Goal: Consume media (video, audio): Consume media (video, audio)

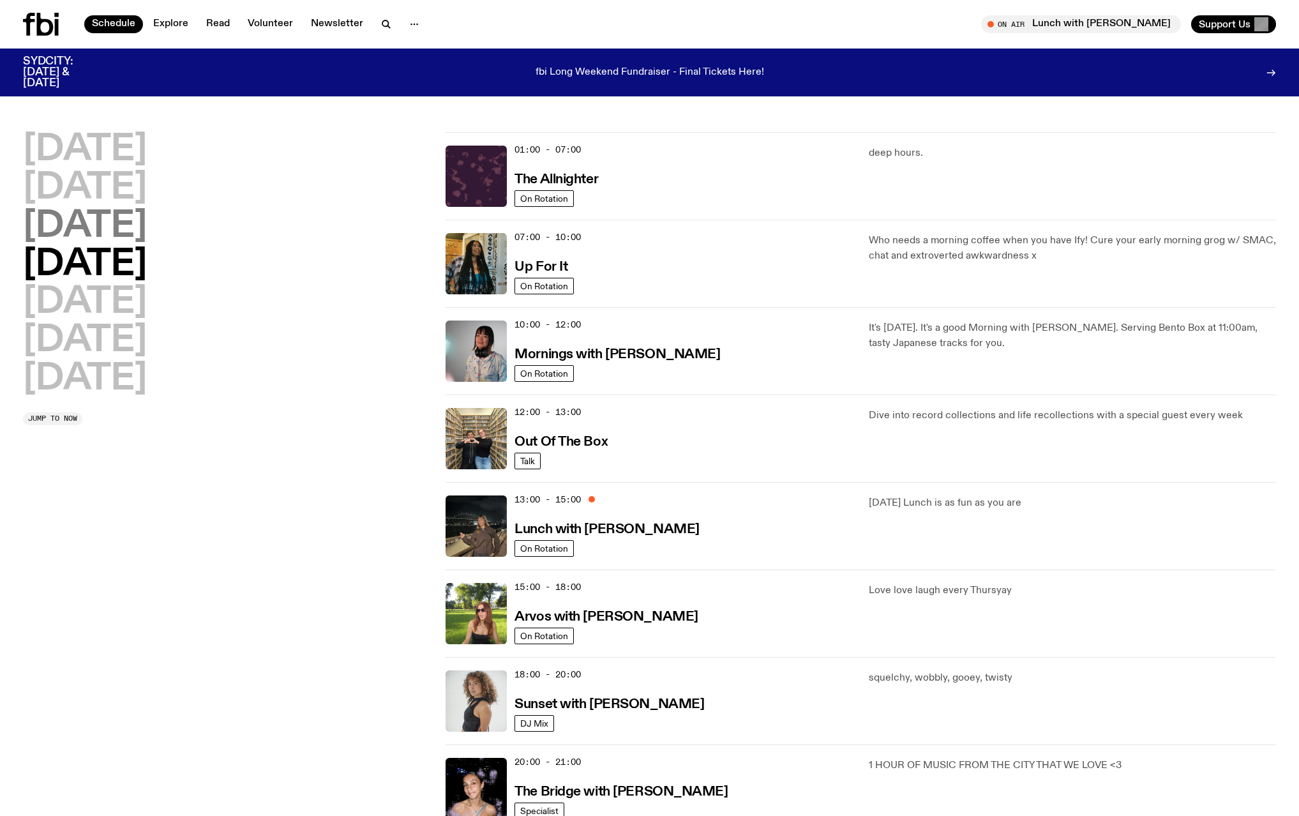
click at [147, 227] on h2 "[DATE]" at bounding box center [85, 227] width 124 height 36
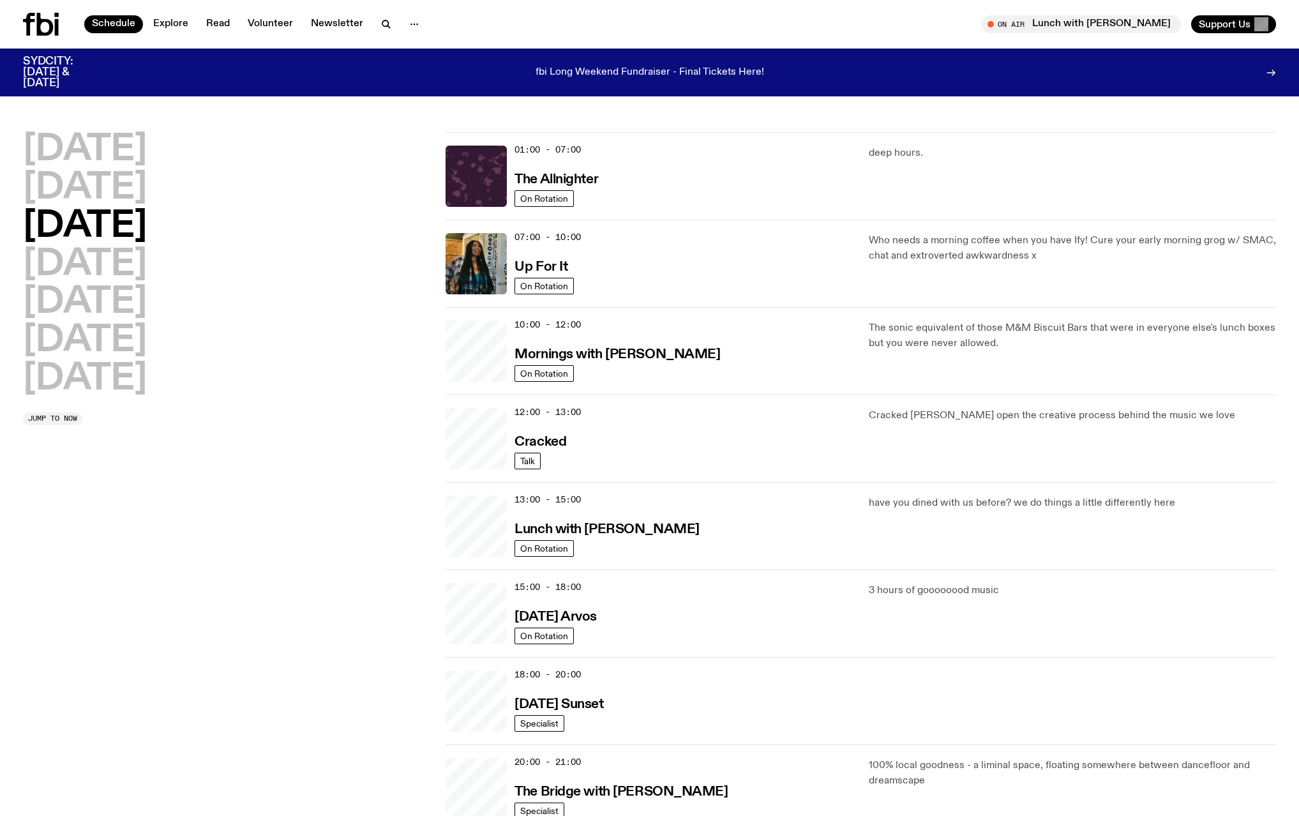
scroll to position [36, 0]
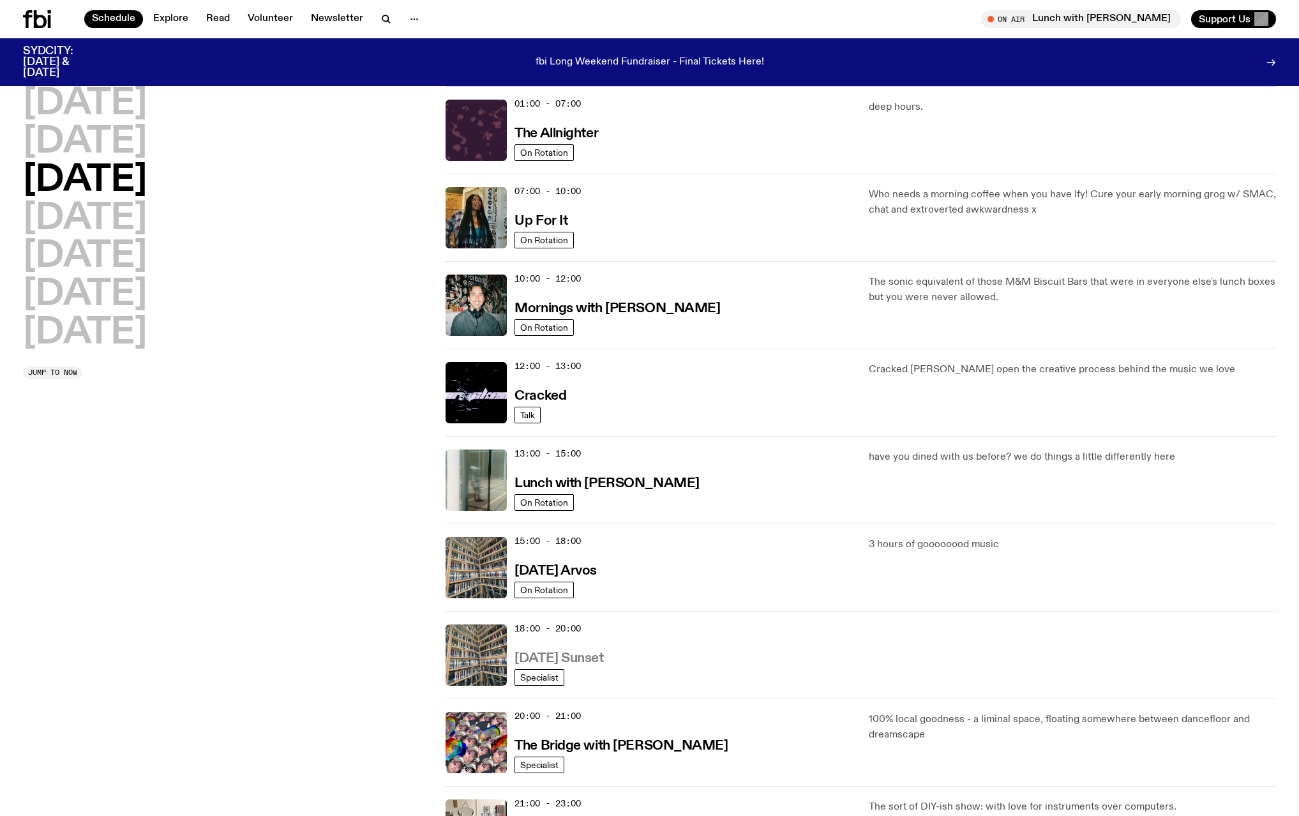
click at [603, 658] on h3 "[DATE] Sunset" at bounding box center [559, 658] width 89 height 13
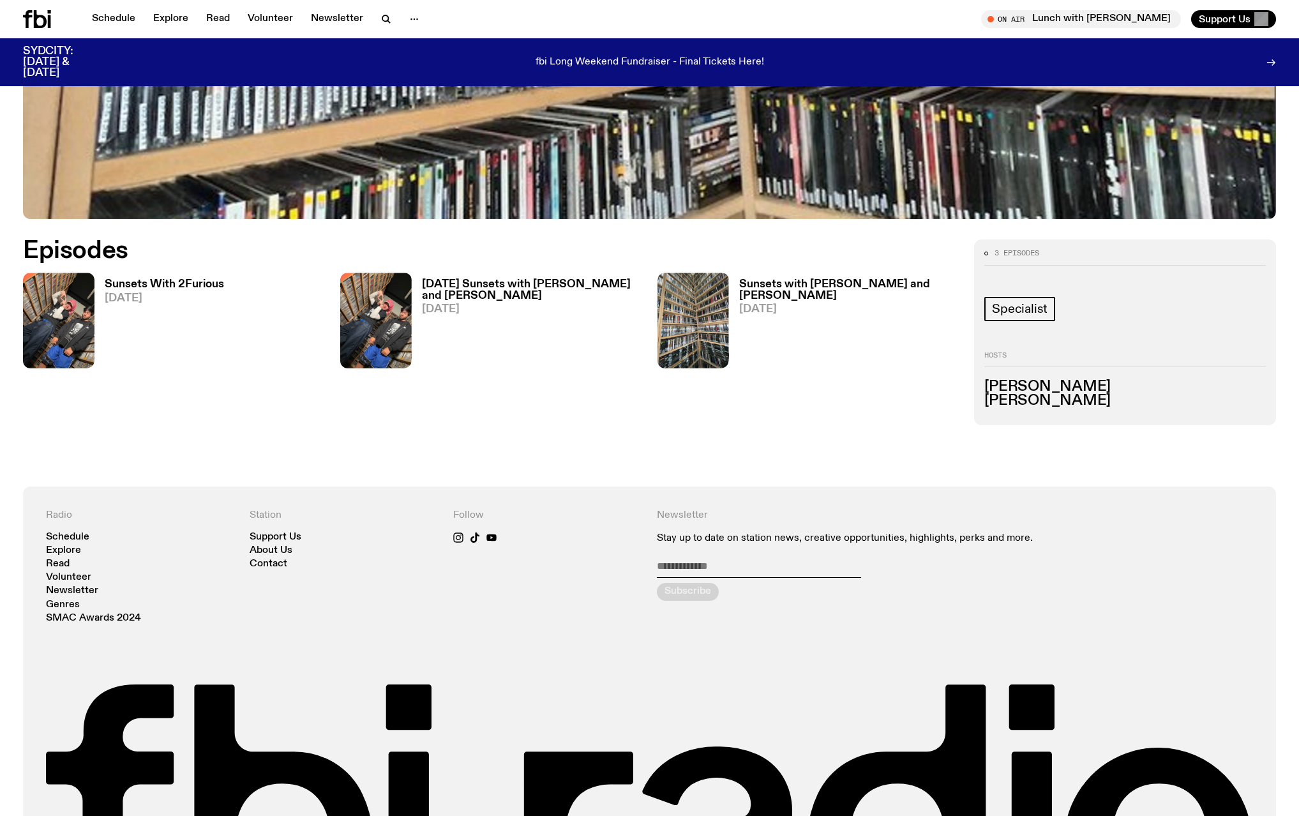
scroll to position [680, 0]
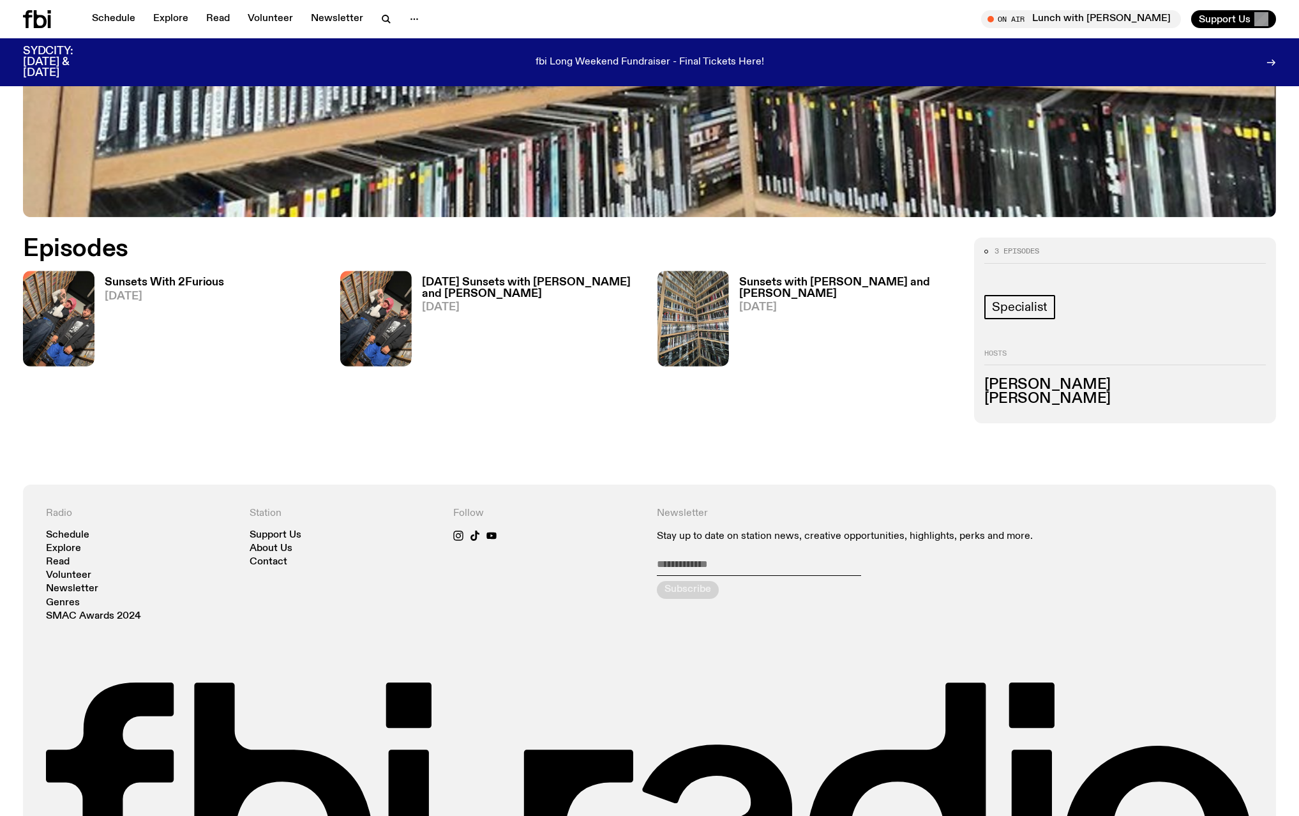
click at [165, 283] on h3 "Sunsets With 2Furious" at bounding box center [164, 282] width 119 height 11
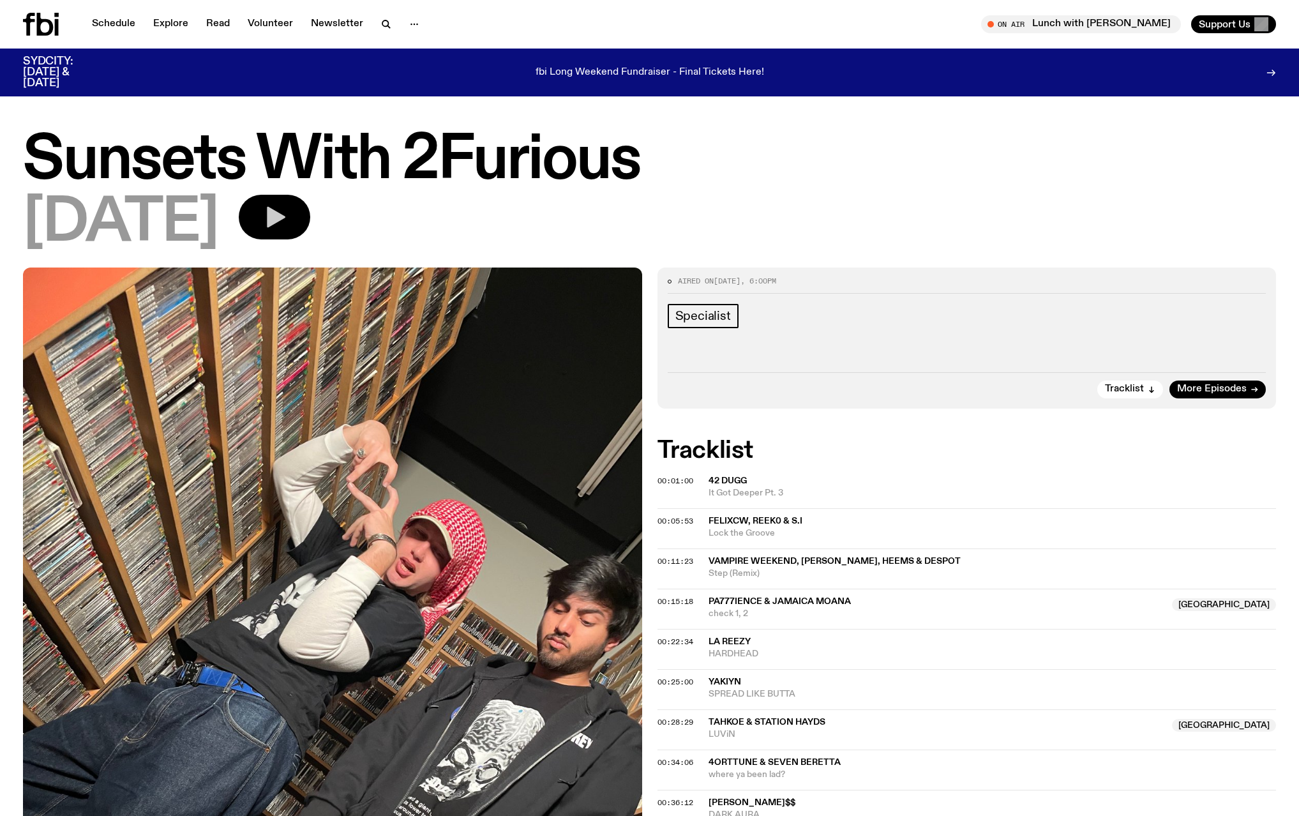
click at [287, 222] on icon "button" at bounding box center [275, 217] width 26 height 26
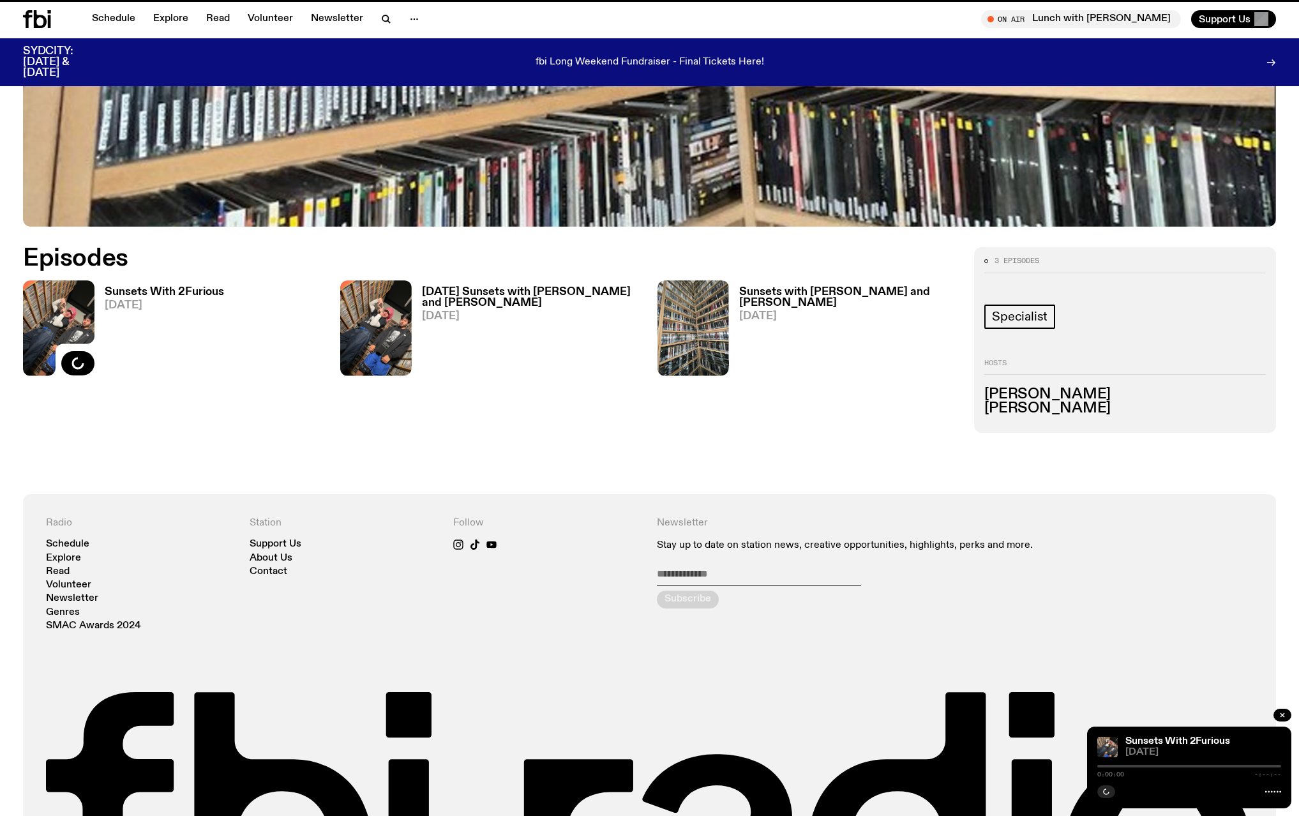
scroll to position [670, 0]
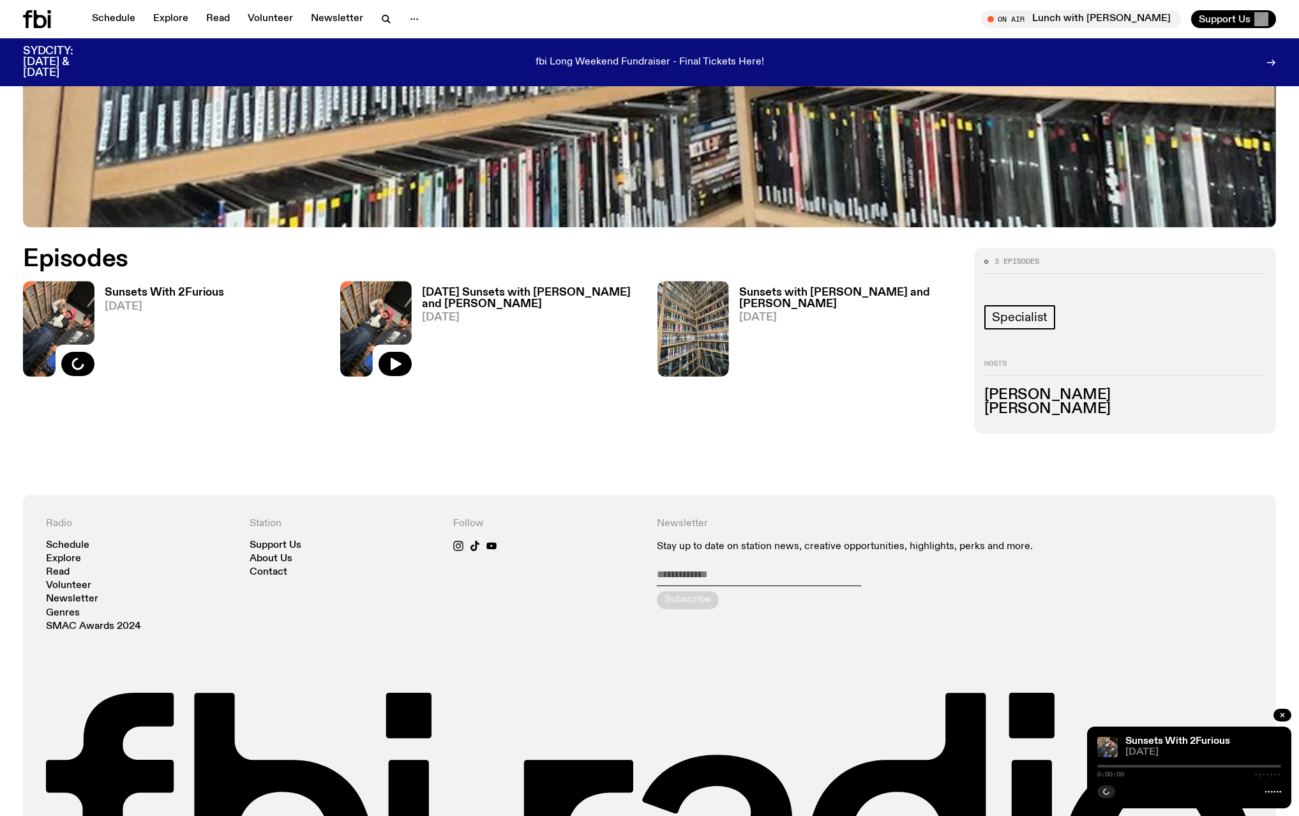
click at [401, 313] on img at bounding box center [376, 328] width 72 height 95
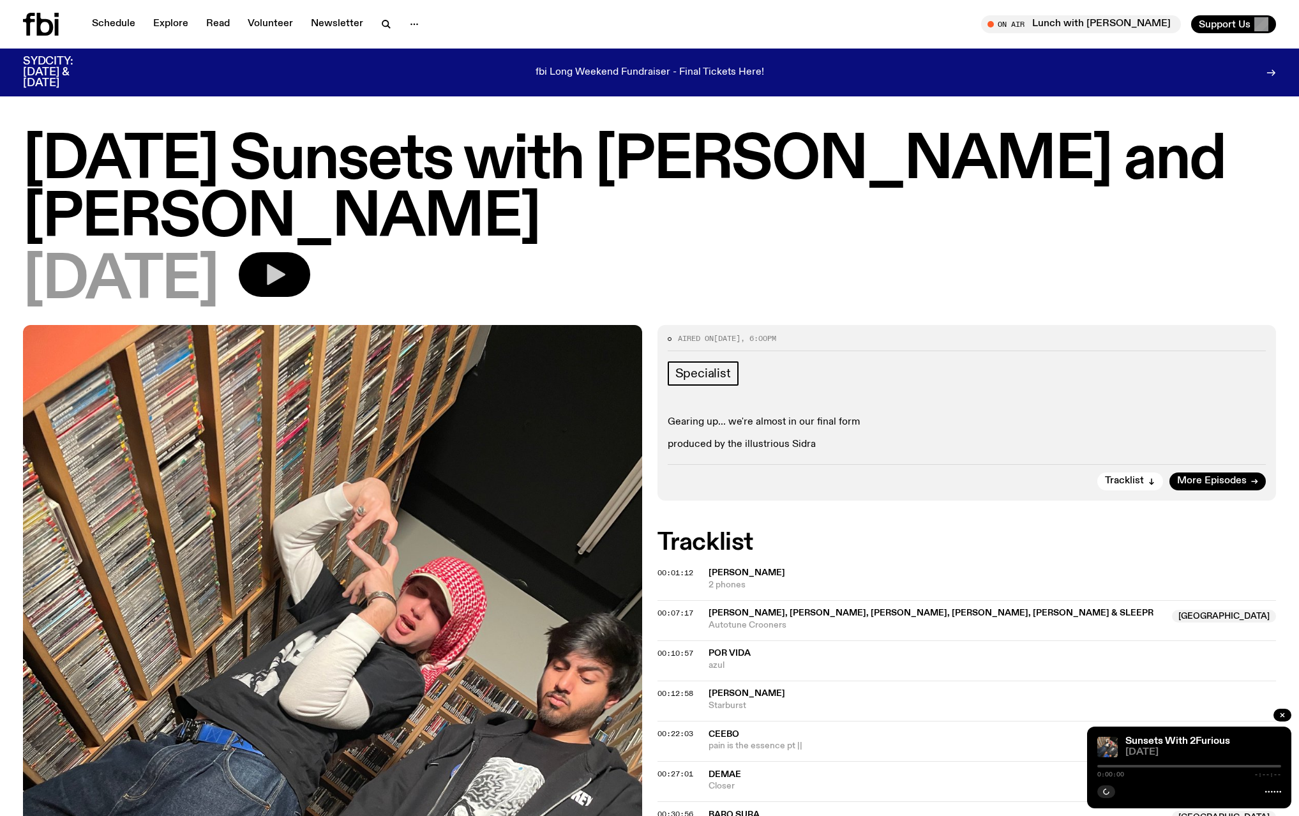
click at [285, 264] on icon "button" at bounding box center [276, 274] width 19 height 21
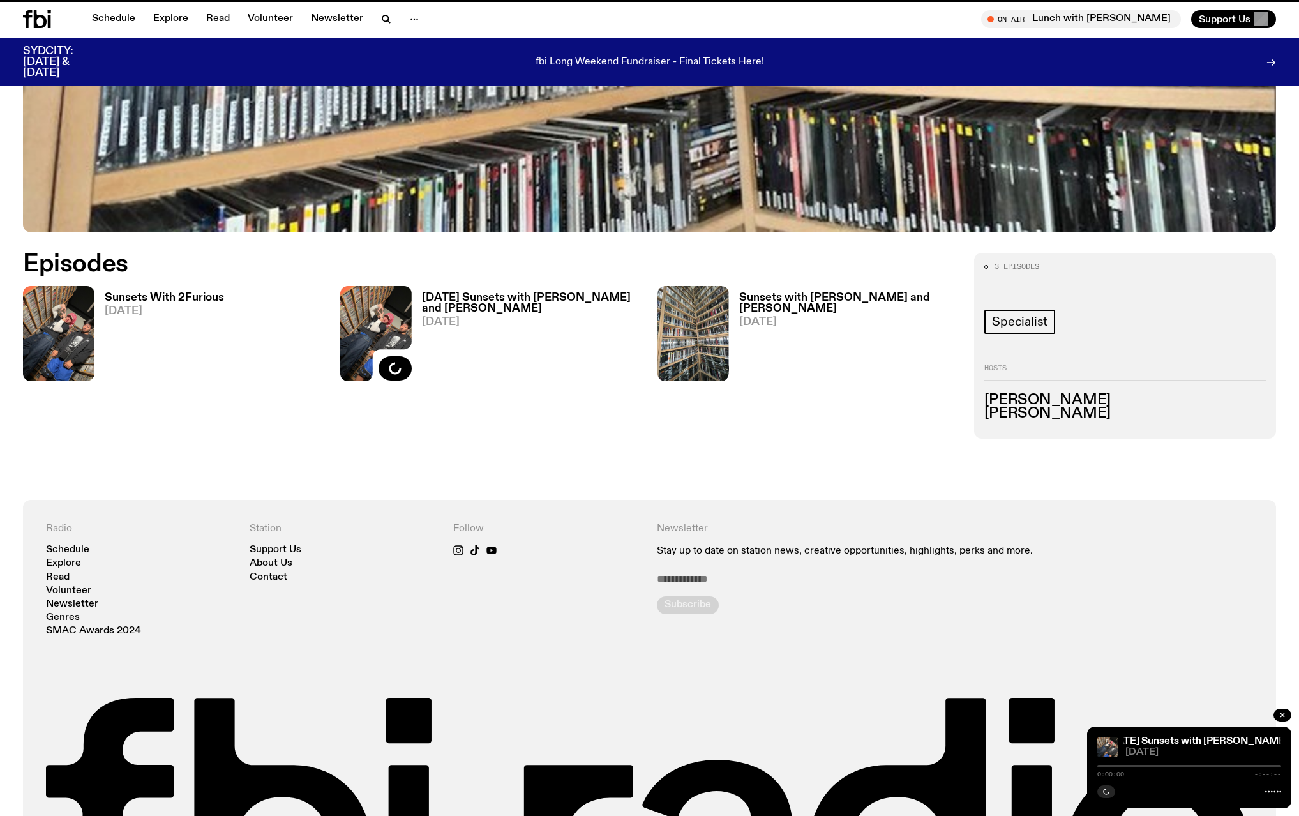
scroll to position [660, 0]
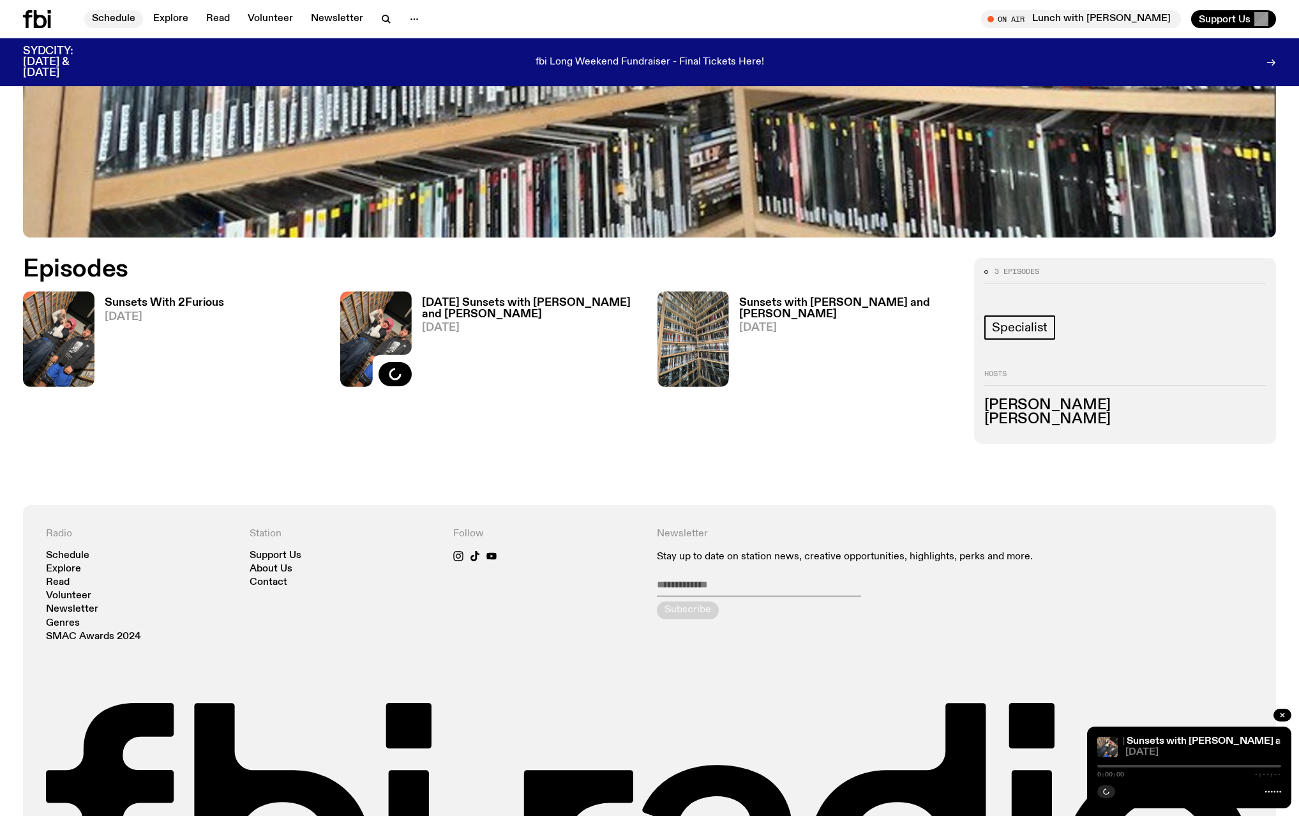
click at [114, 19] on link "Schedule" at bounding box center [113, 19] width 59 height 18
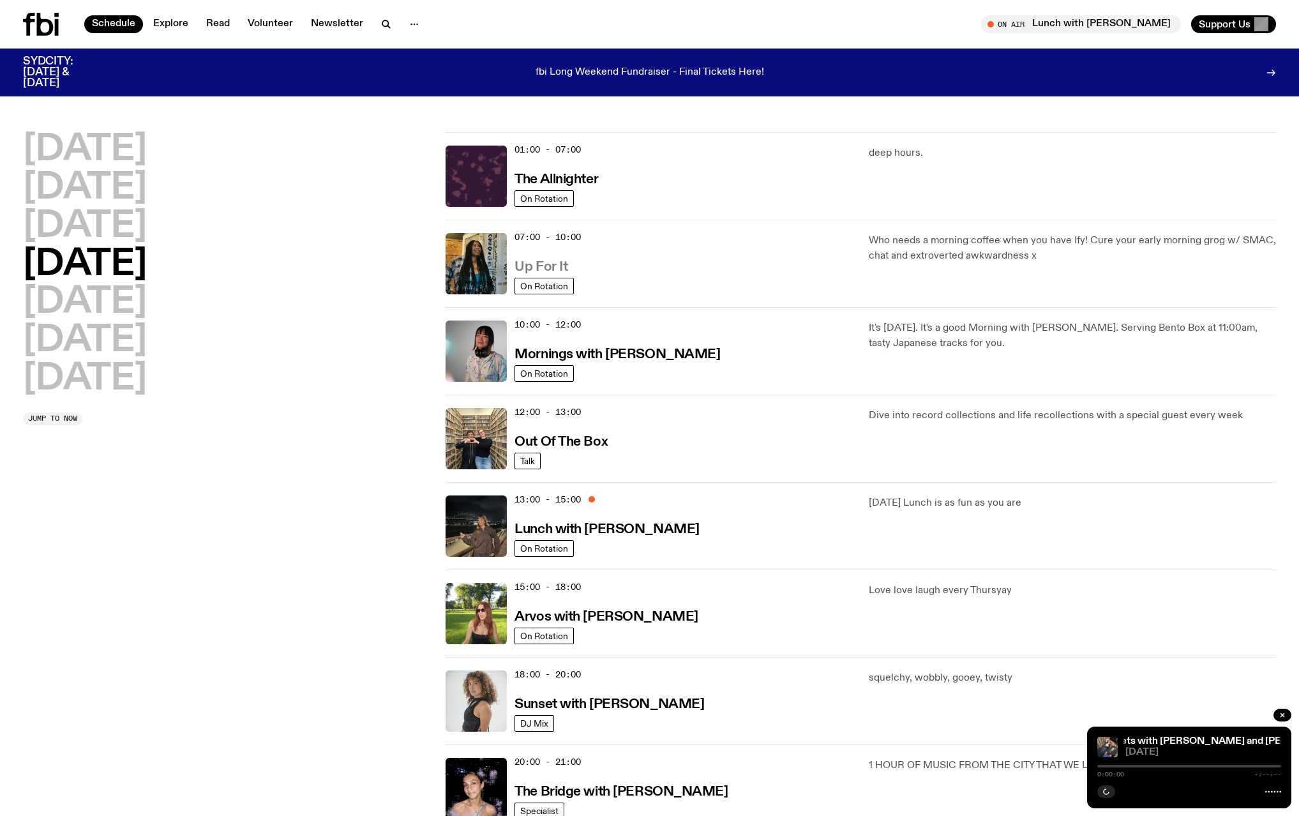
click at [524, 267] on h3 "Up For It" at bounding box center [541, 267] width 53 height 13
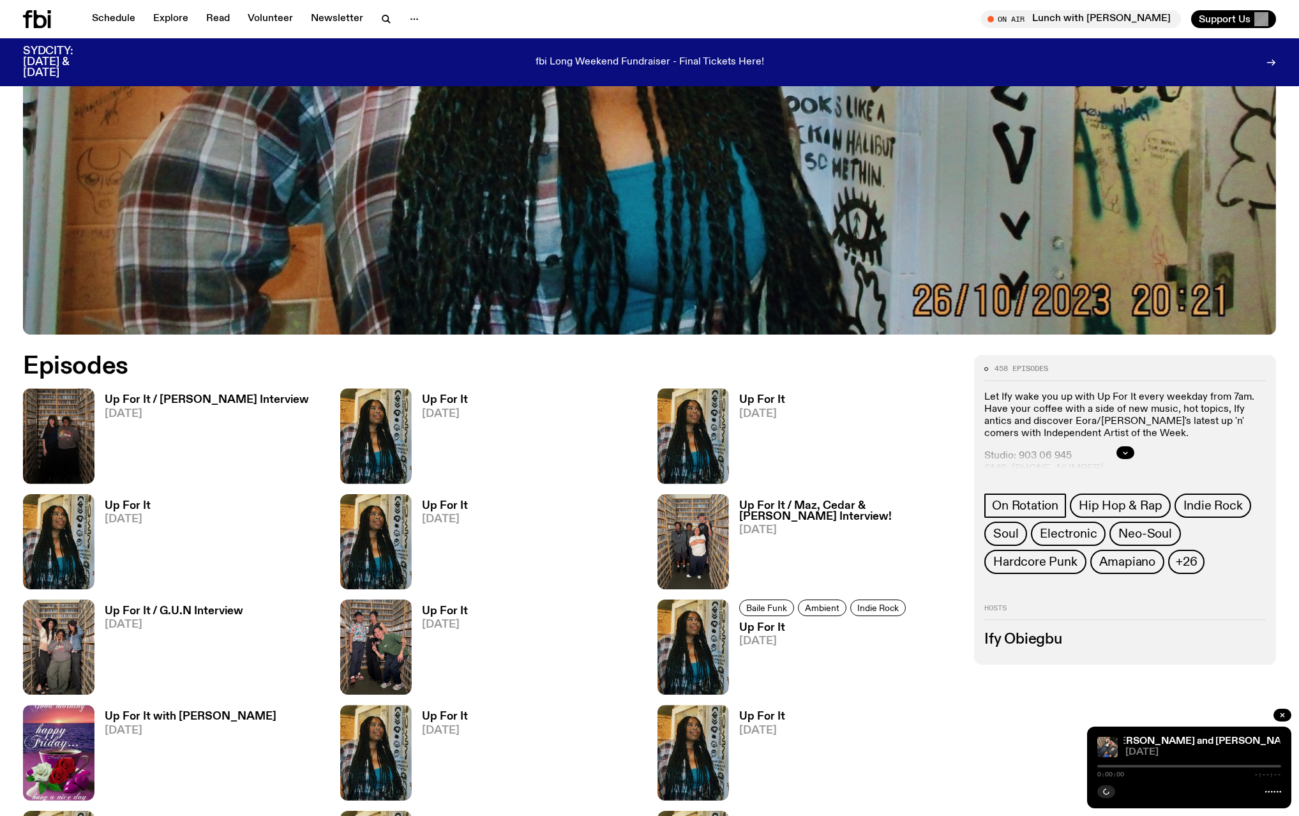
scroll to position [563, 0]
click at [72, 423] on img at bounding box center [59, 435] width 72 height 95
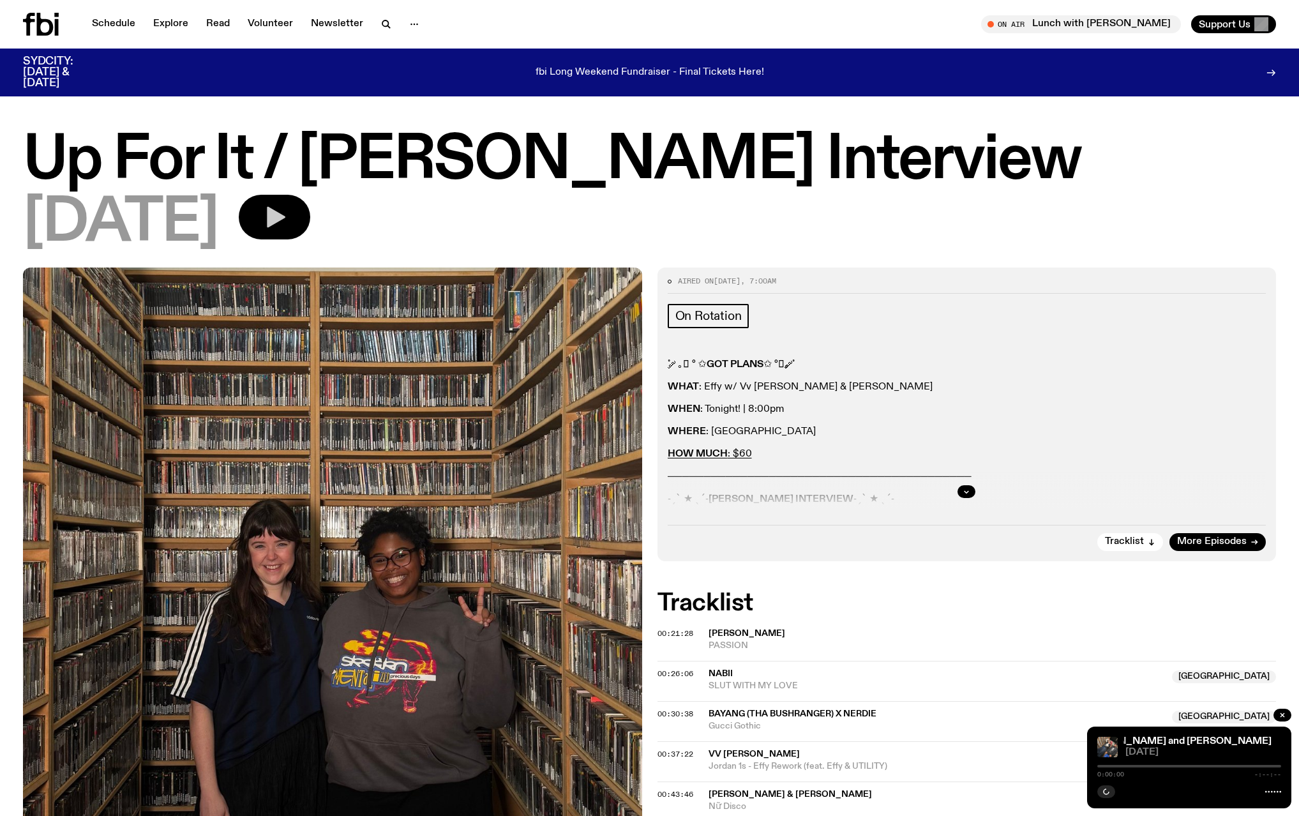
click at [285, 225] on icon "button" at bounding box center [276, 217] width 19 height 21
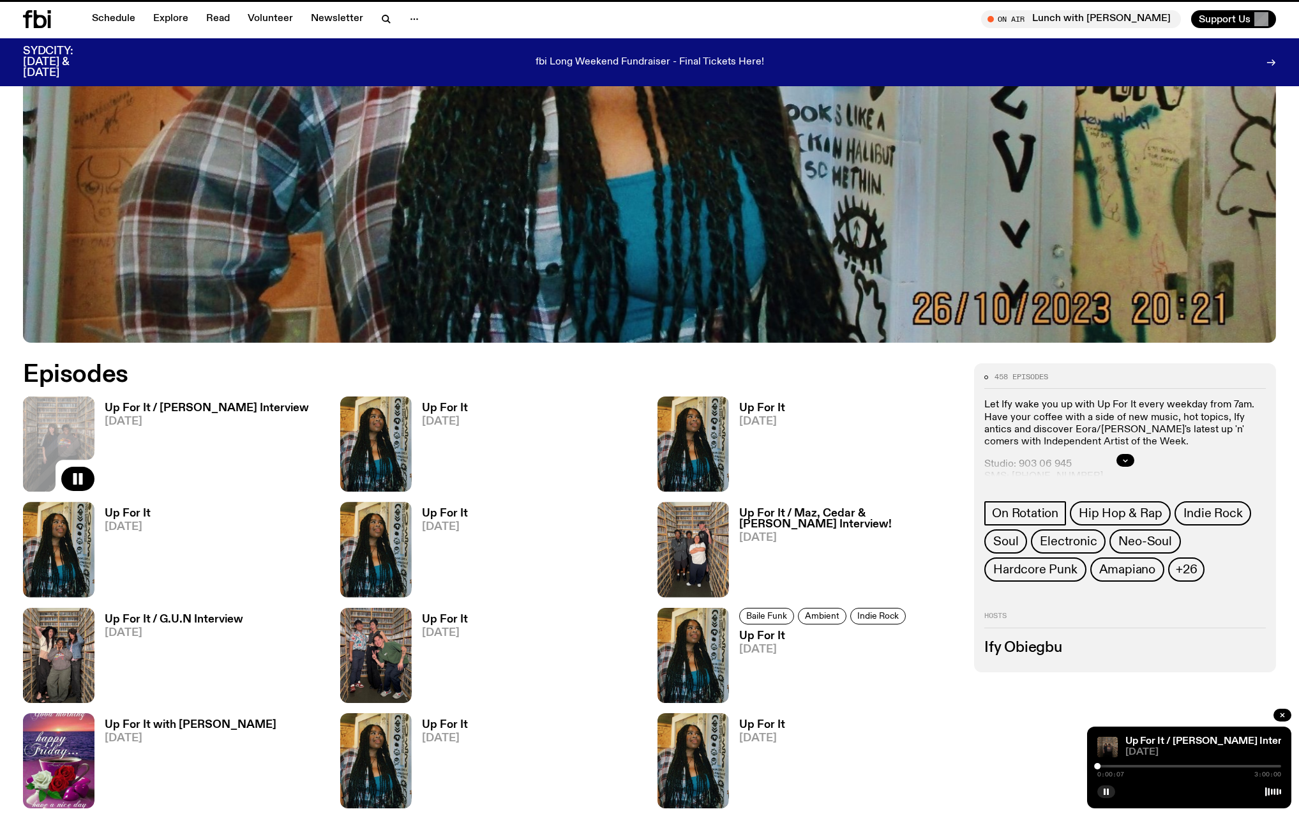
scroll to position [553, 0]
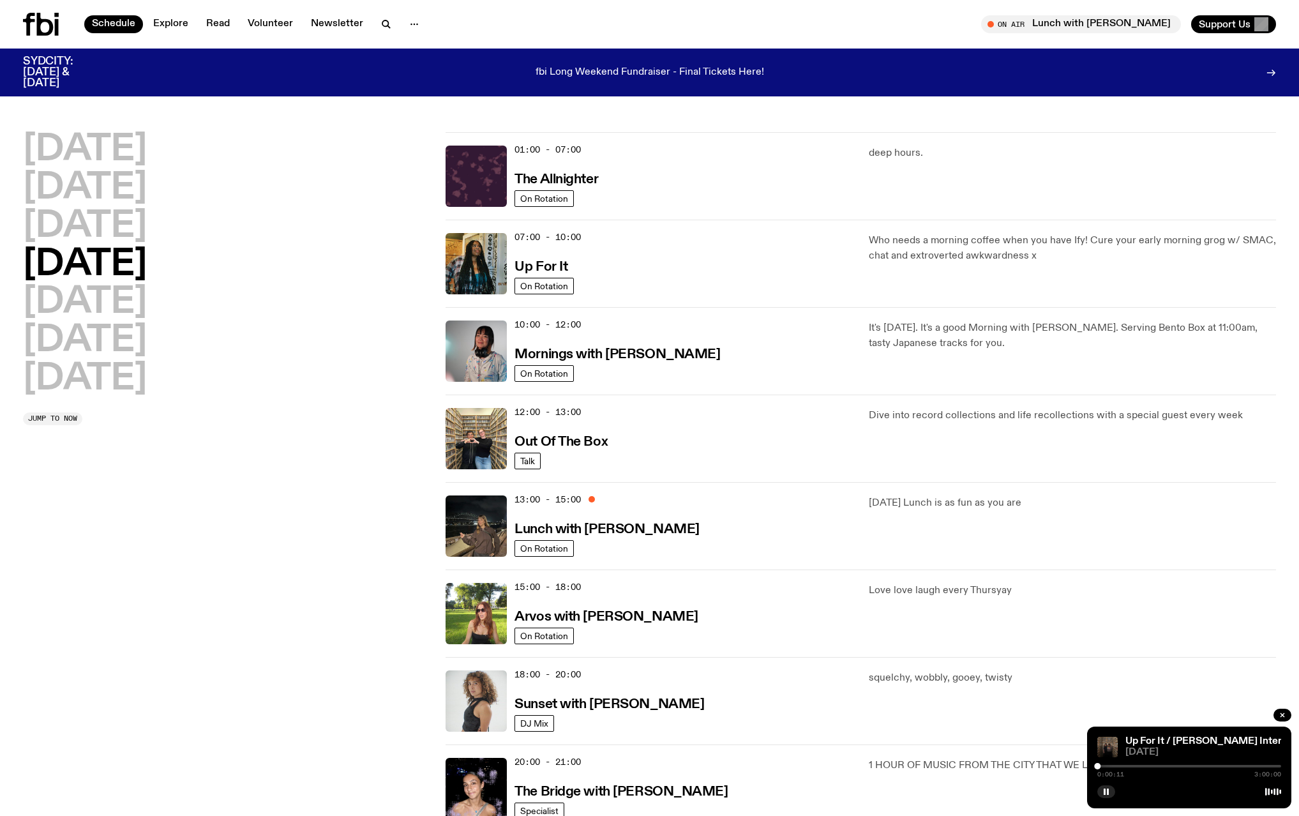
drag, startPoint x: 140, startPoint y: 225, endPoint x: 145, endPoint y: 221, distance: 6.8
click at [139, 226] on h2 "[DATE]" at bounding box center [85, 227] width 124 height 36
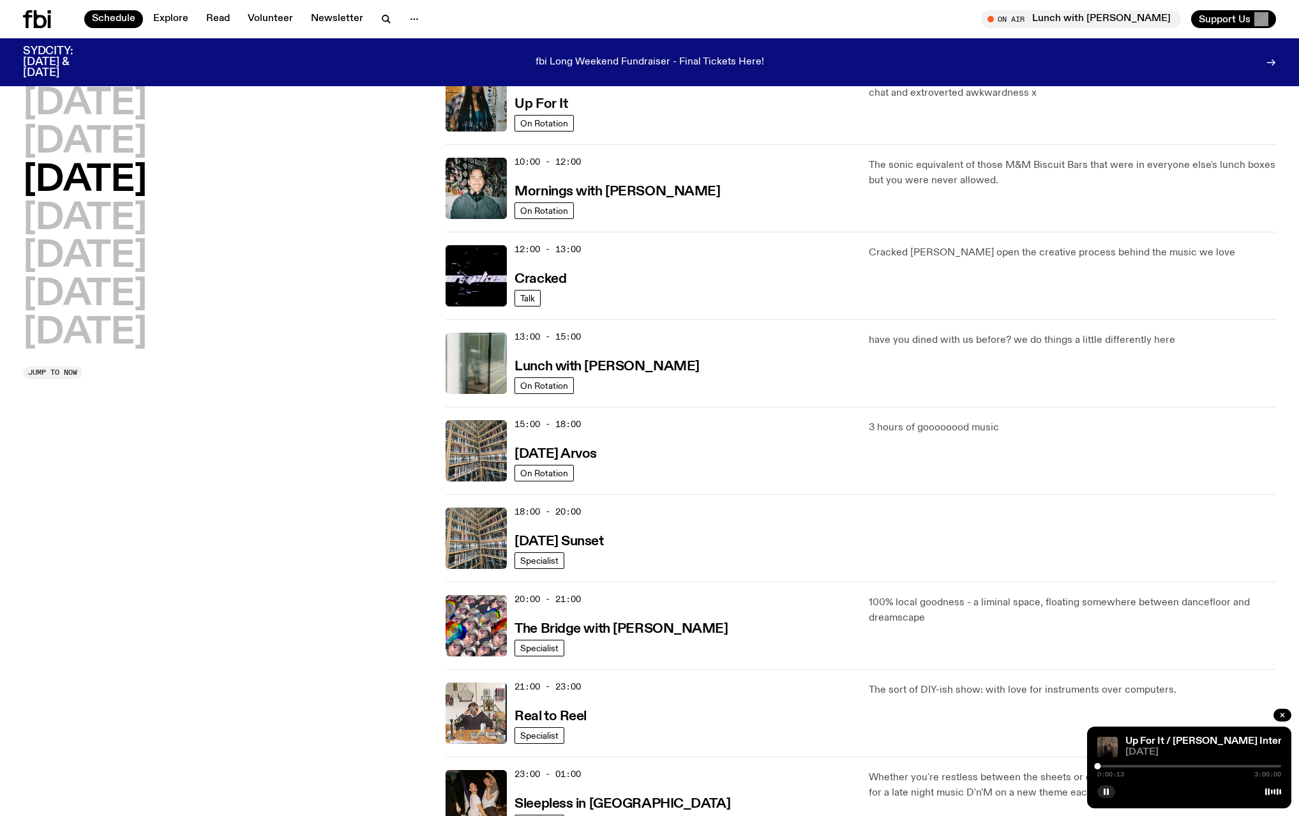
scroll to position [155, 0]
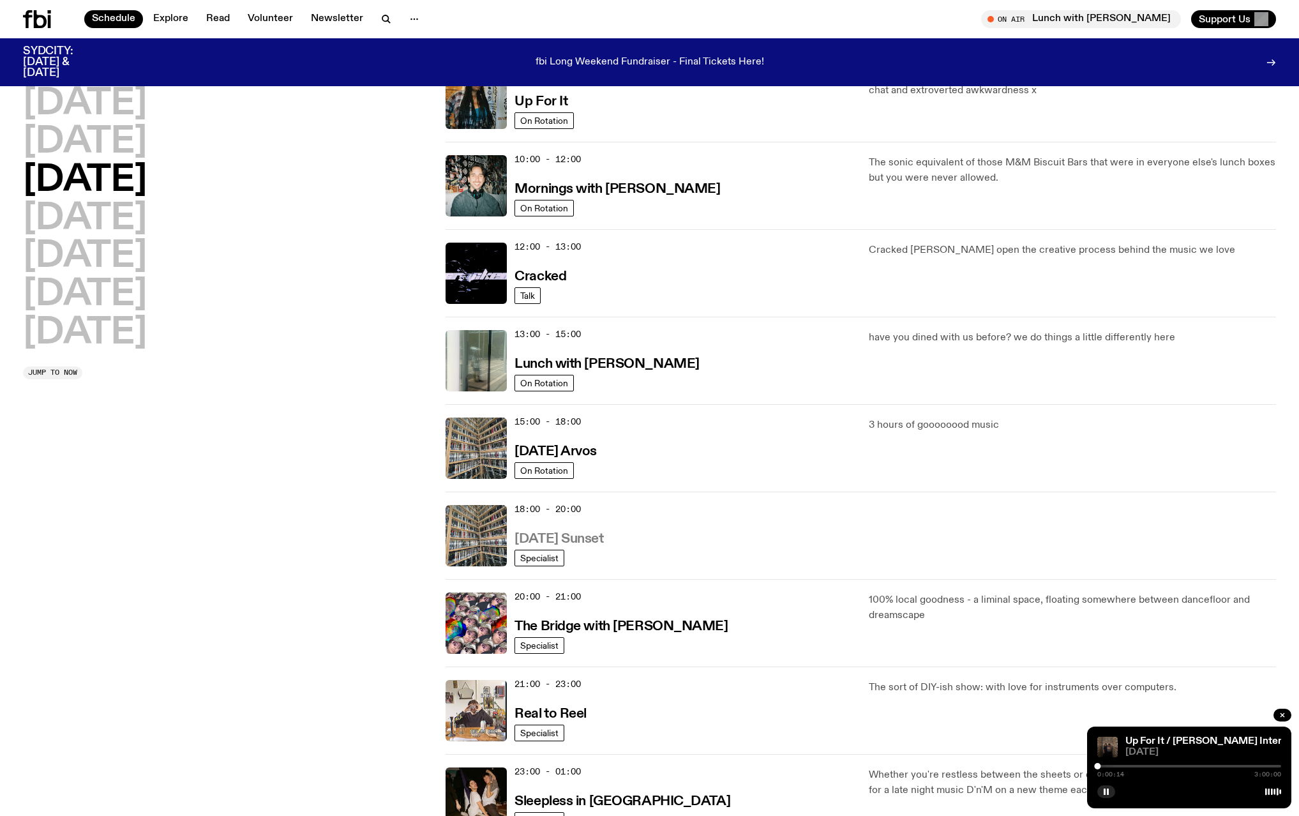
click at [589, 538] on h3 "[DATE] Sunset" at bounding box center [559, 539] width 89 height 13
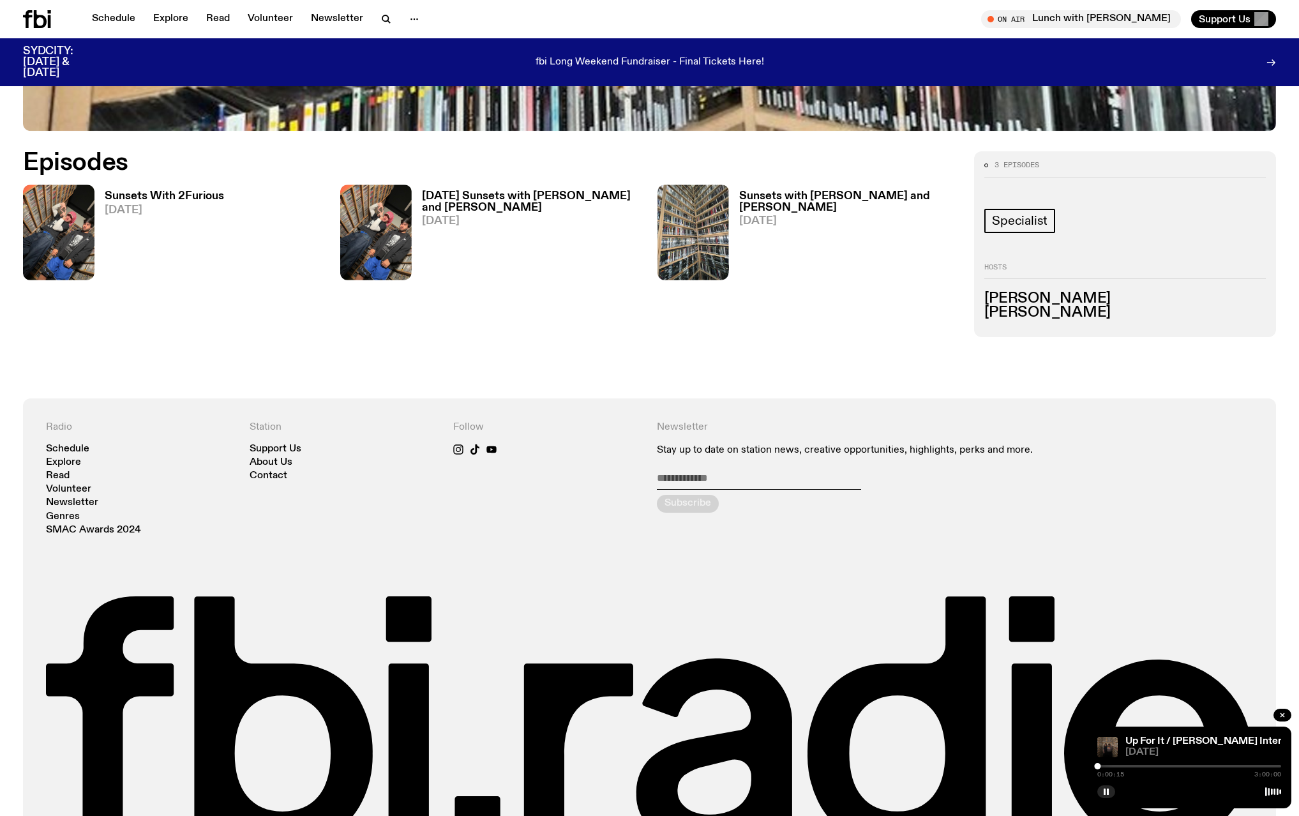
scroll to position [764, 0]
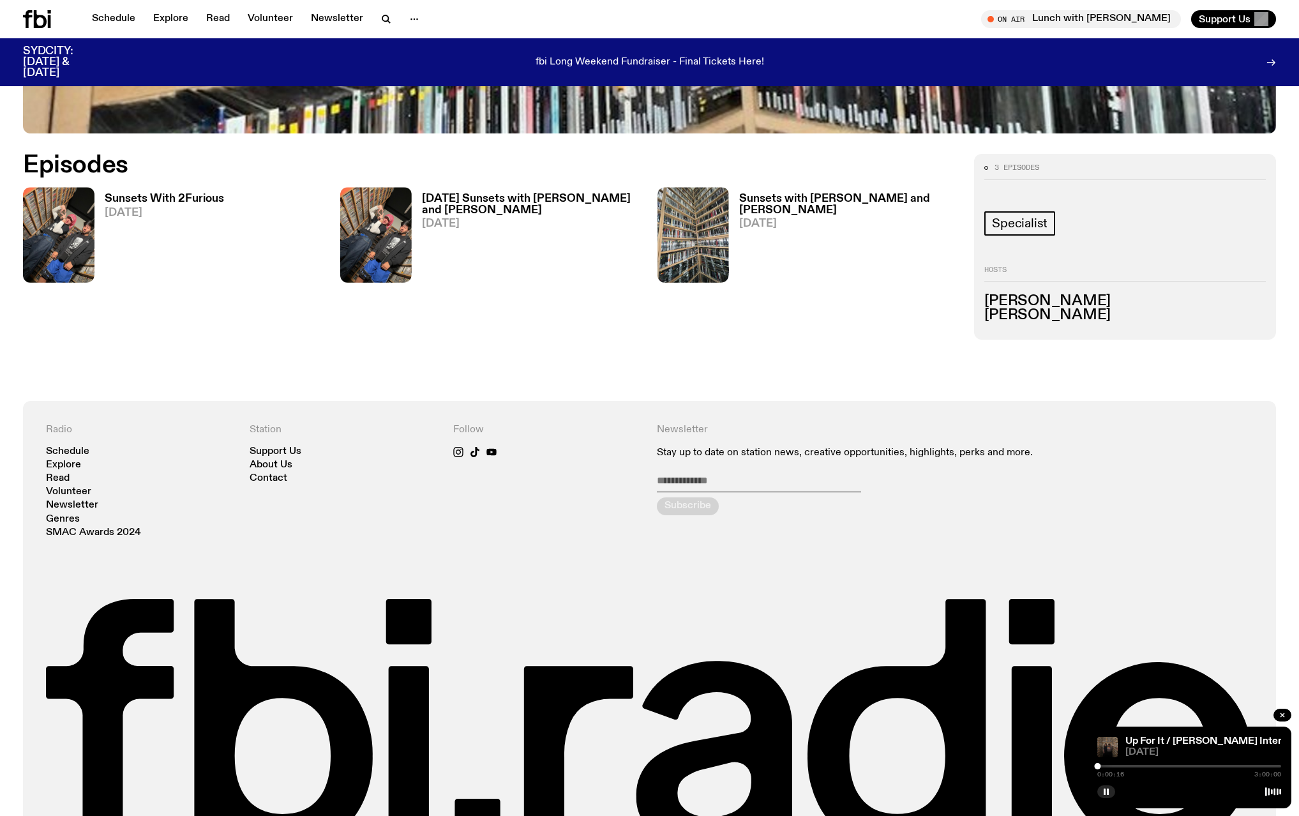
click at [165, 201] on h3 "Sunsets With 2Furious" at bounding box center [164, 198] width 119 height 11
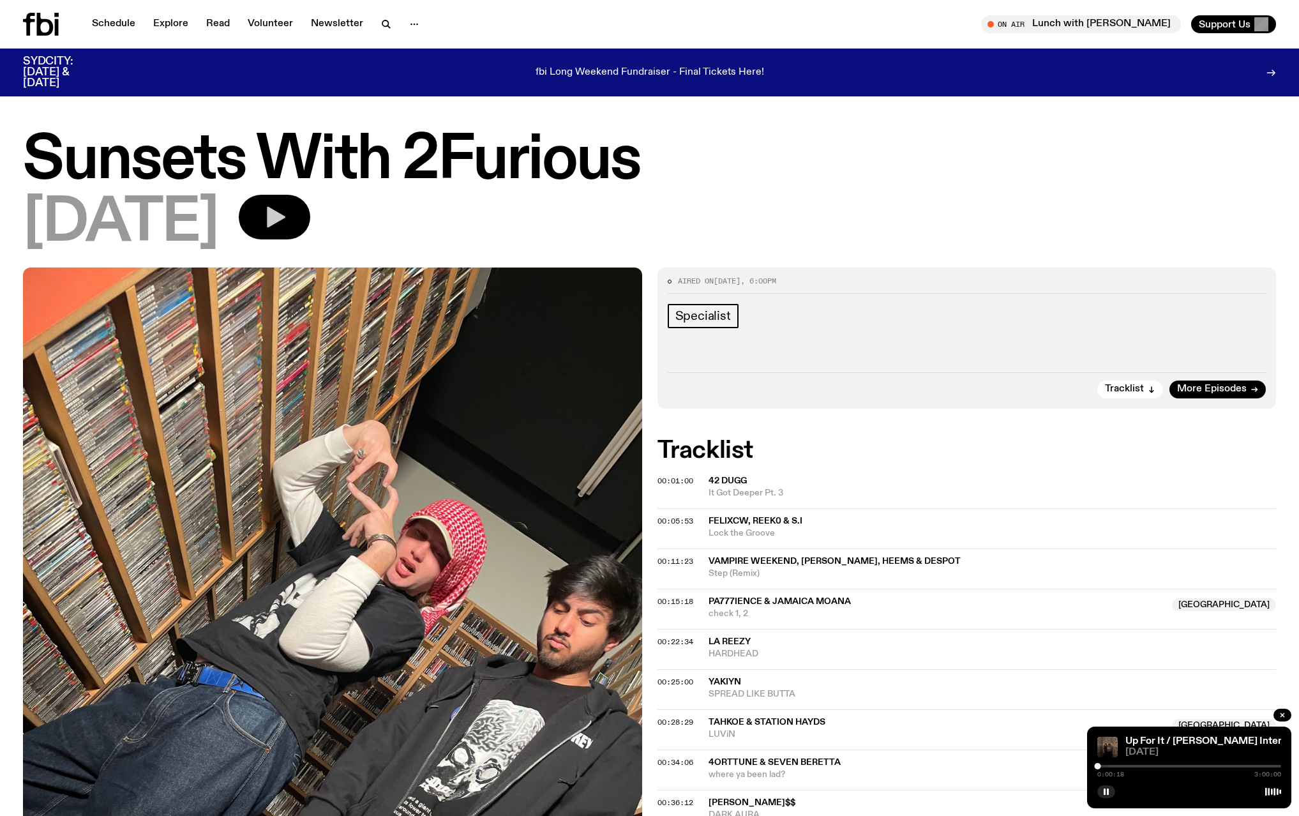
click at [285, 222] on icon "button" at bounding box center [276, 217] width 19 height 21
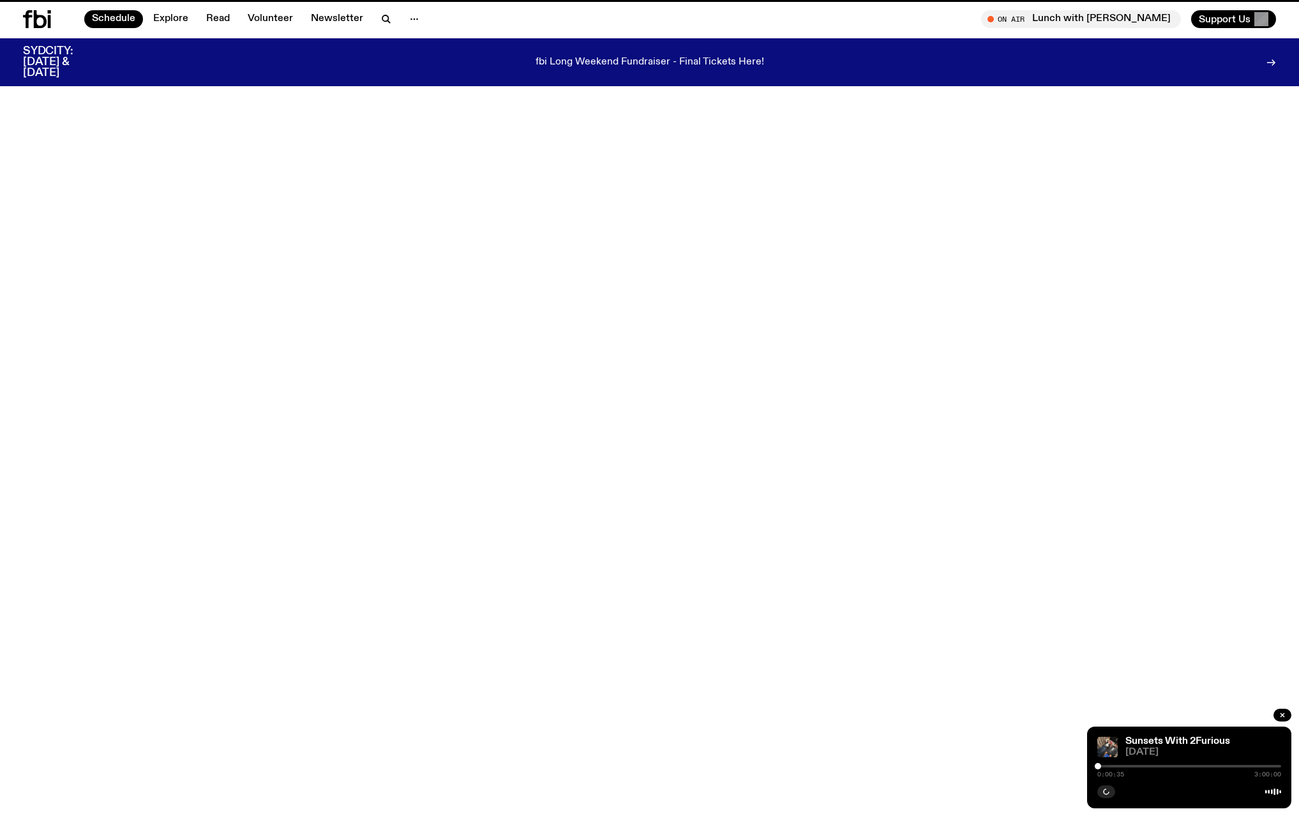
scroll to position [155, 0]
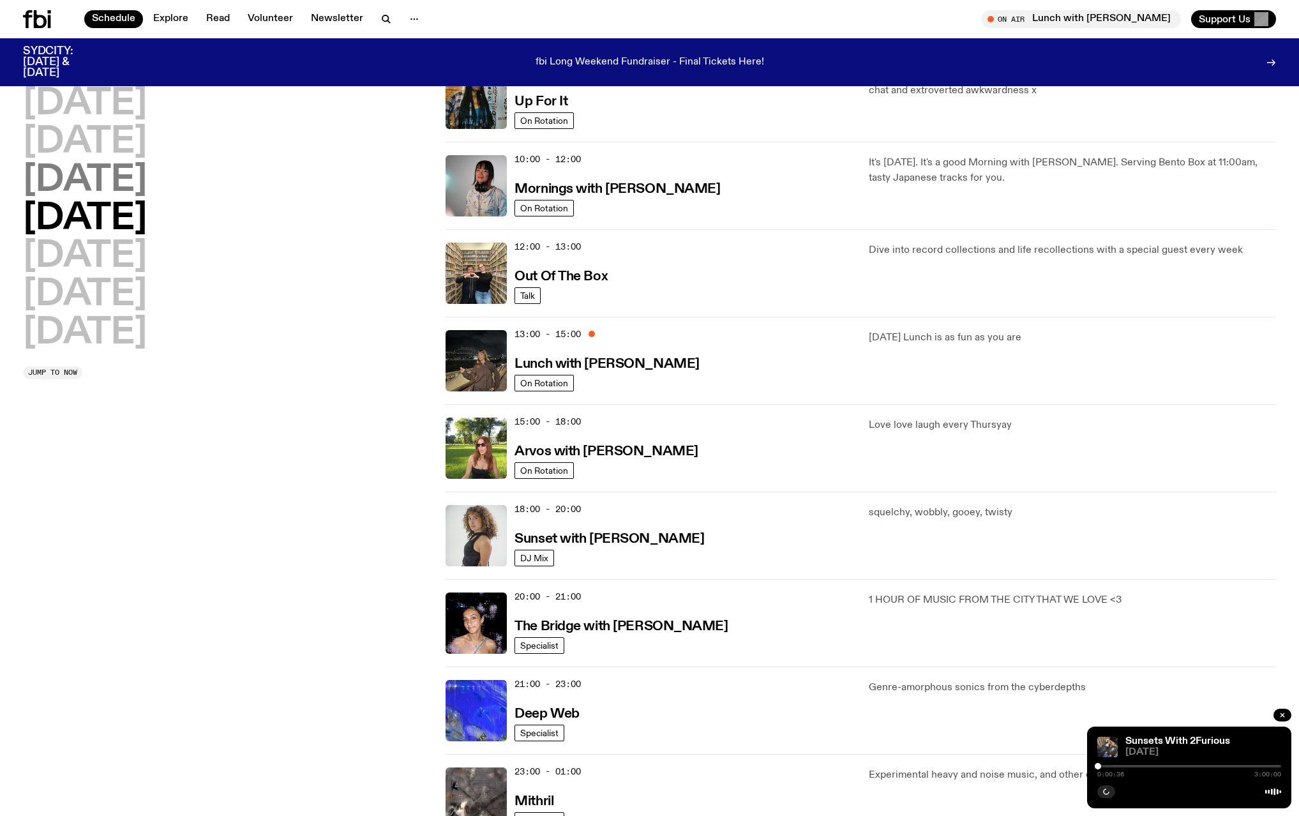
click at [135, 183] on h2 "[DATE]" at bounding box center [85, 181] width 124 height 36
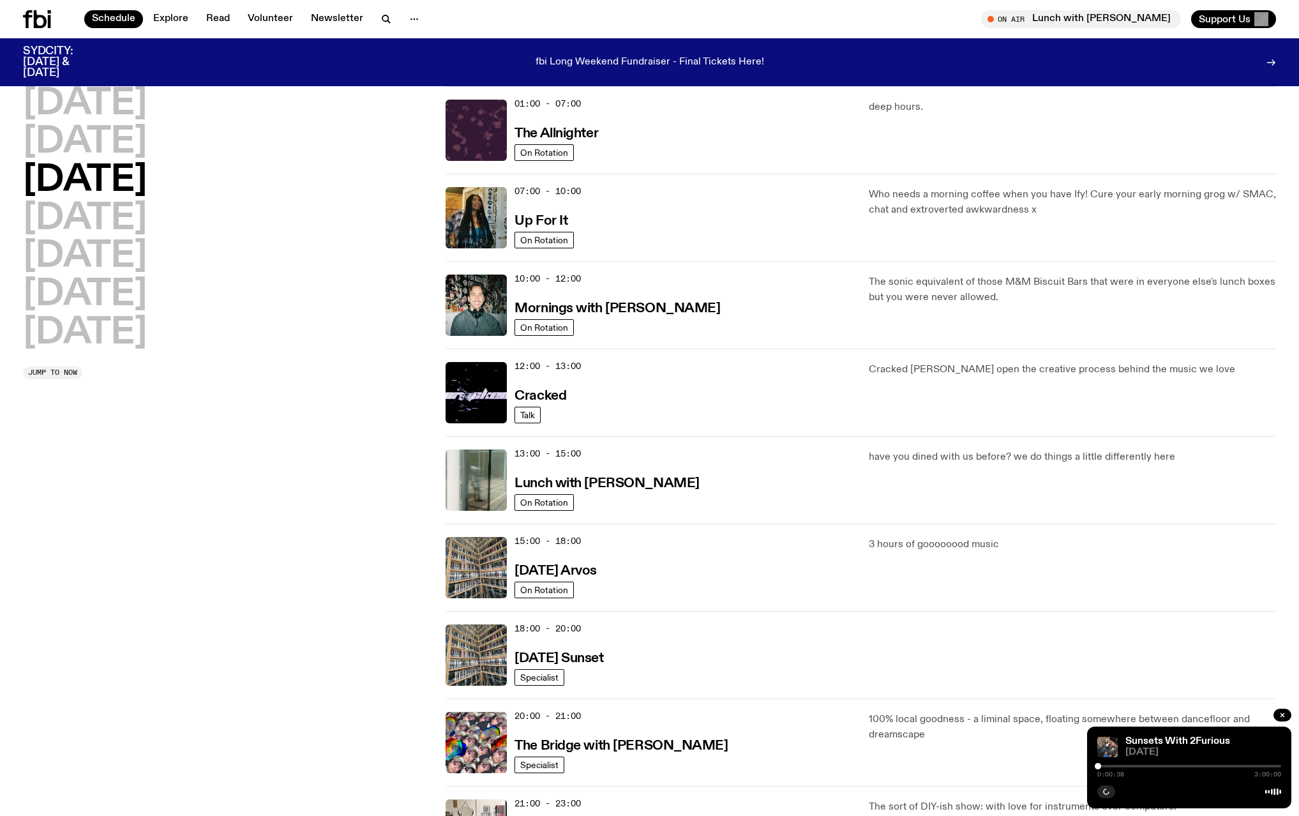
scroll to position [0, 0]
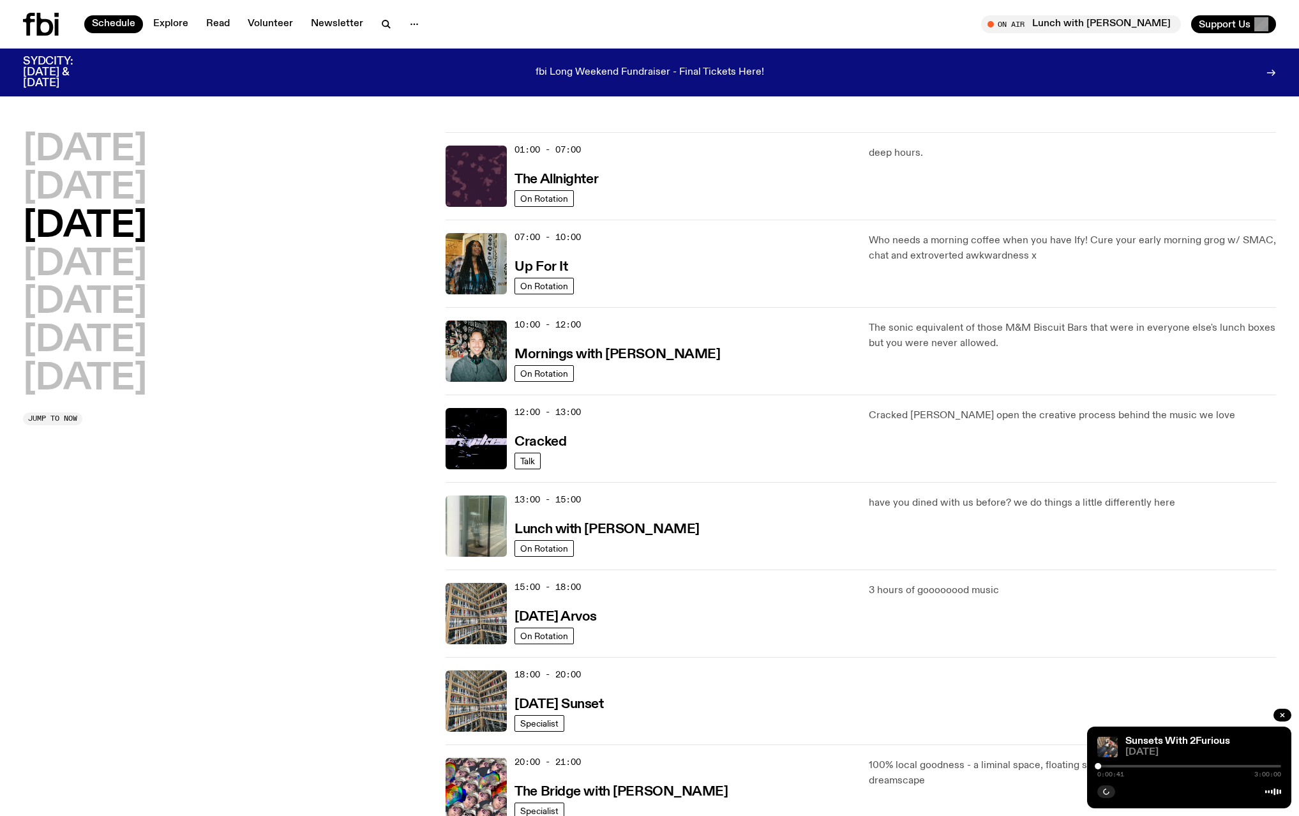
click at [147, 232] on h2 "[DATE]" at bounding box center [85, 227] width 124 height 36
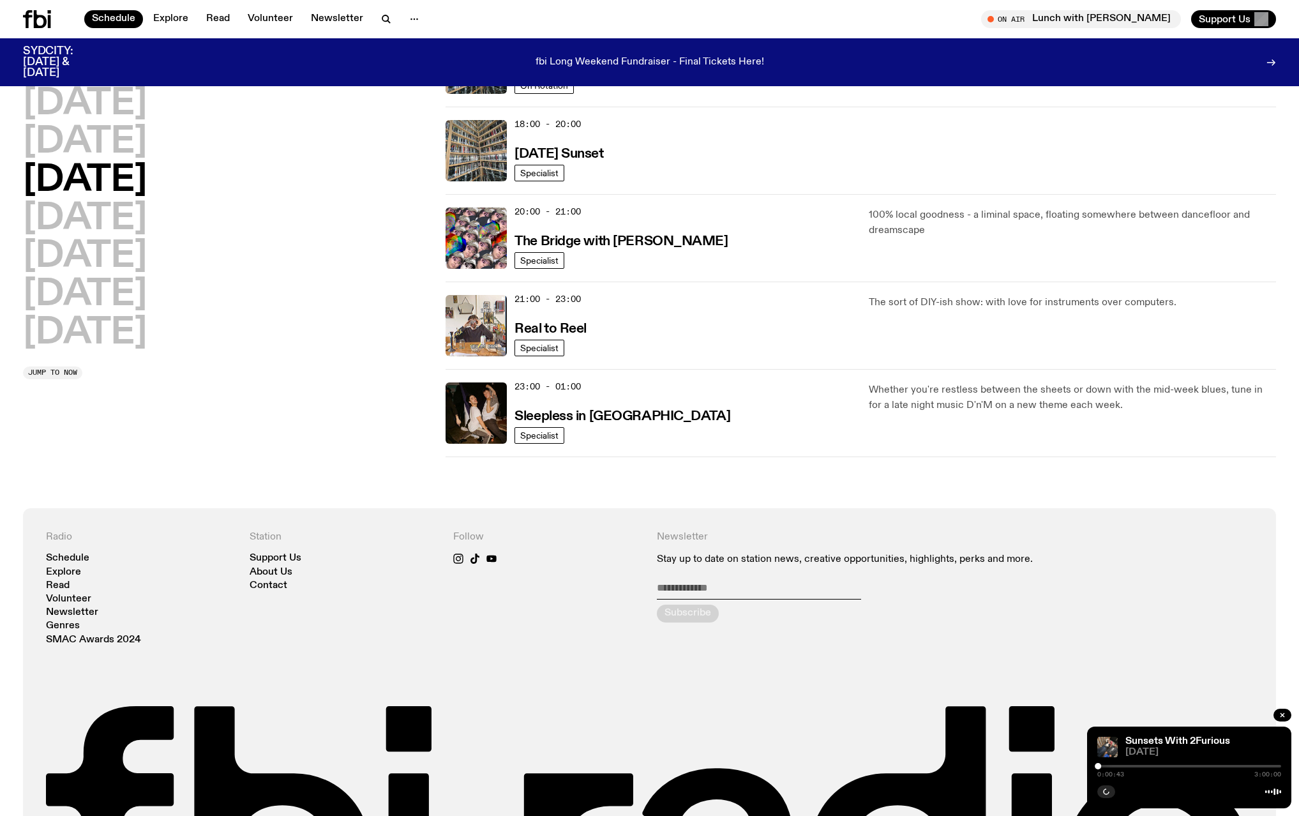
scroll to position [531, 0]
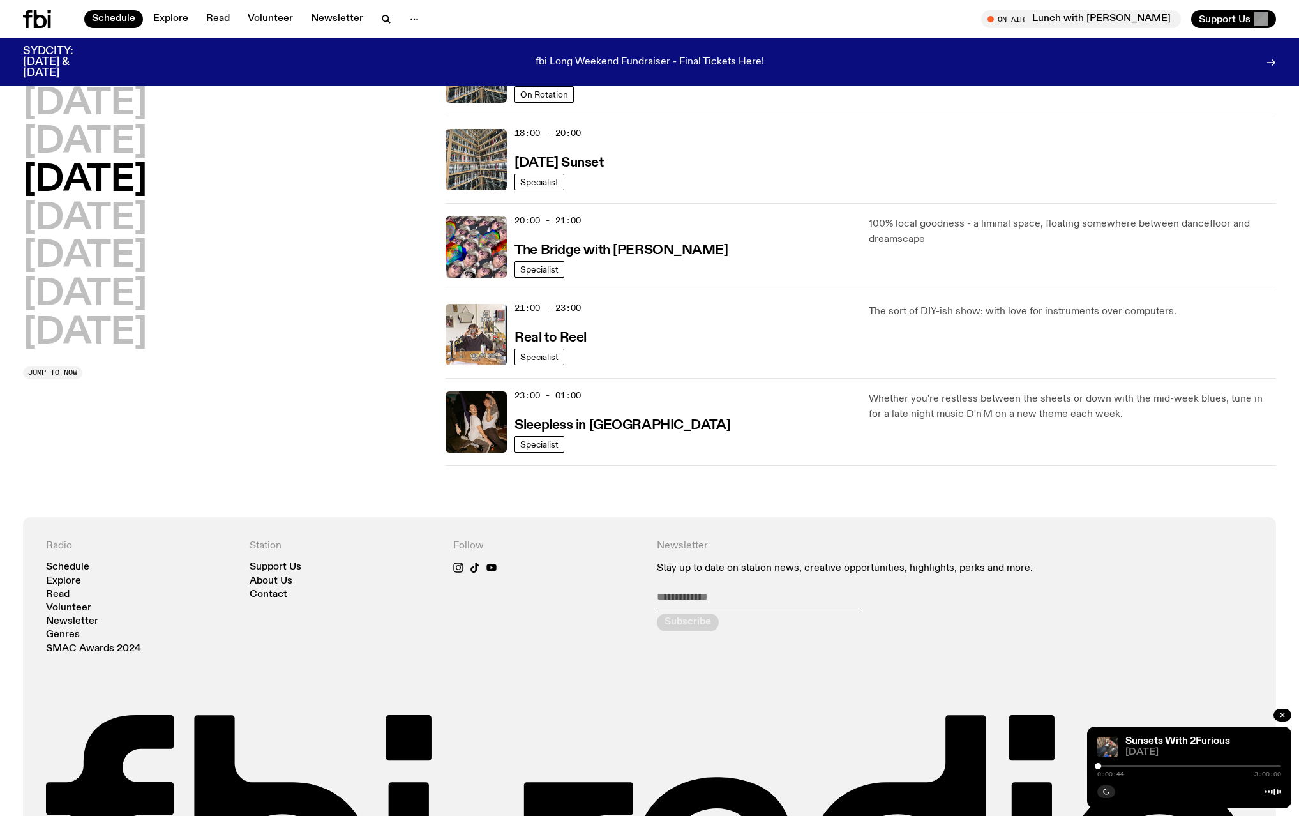
click at [533, 190] on div "18:00 - 20:00 [DATE] Sunset Specialist" at bounding box center [861, 159] width 831 height 87
click at [538, 183] on span "Specialist" at bounding box center [539, 183] width 38 height 10
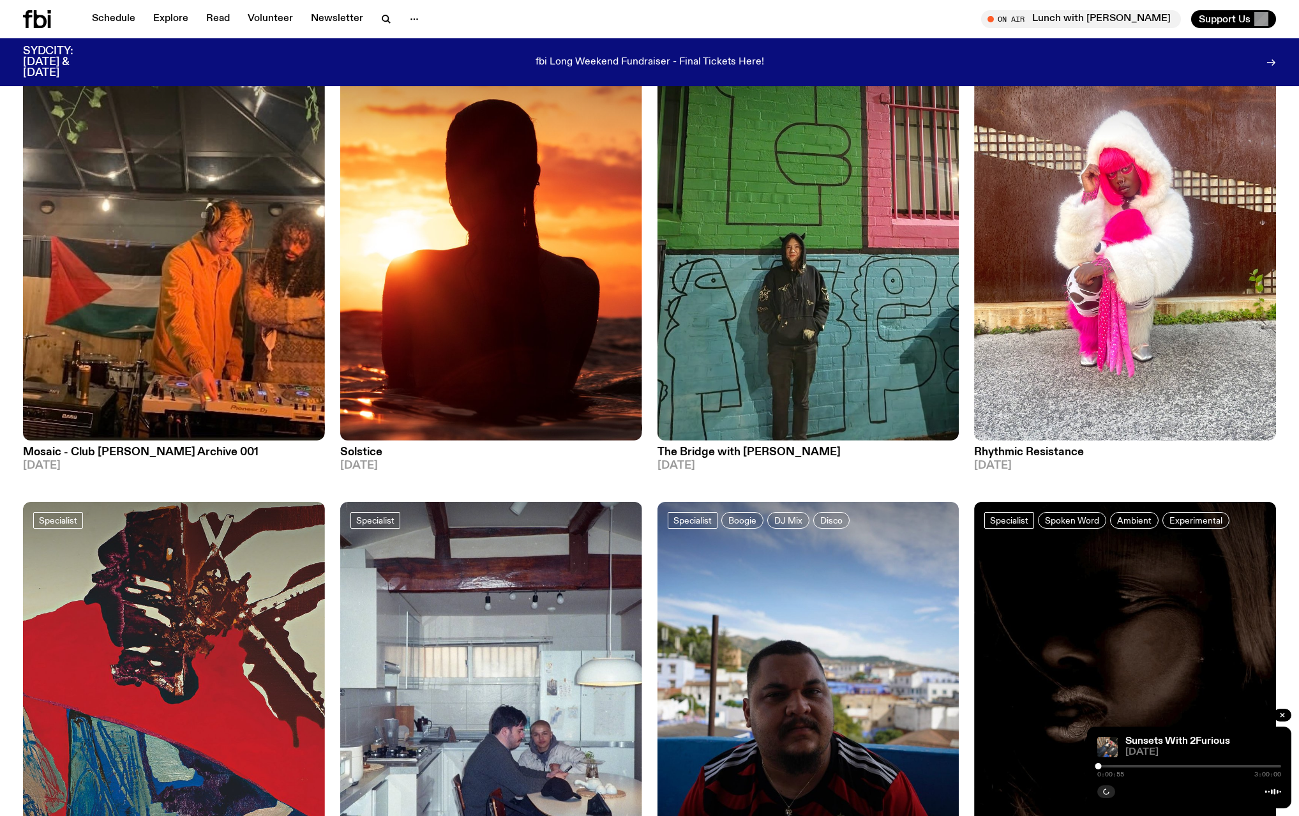
scroll to position [1085, 0]
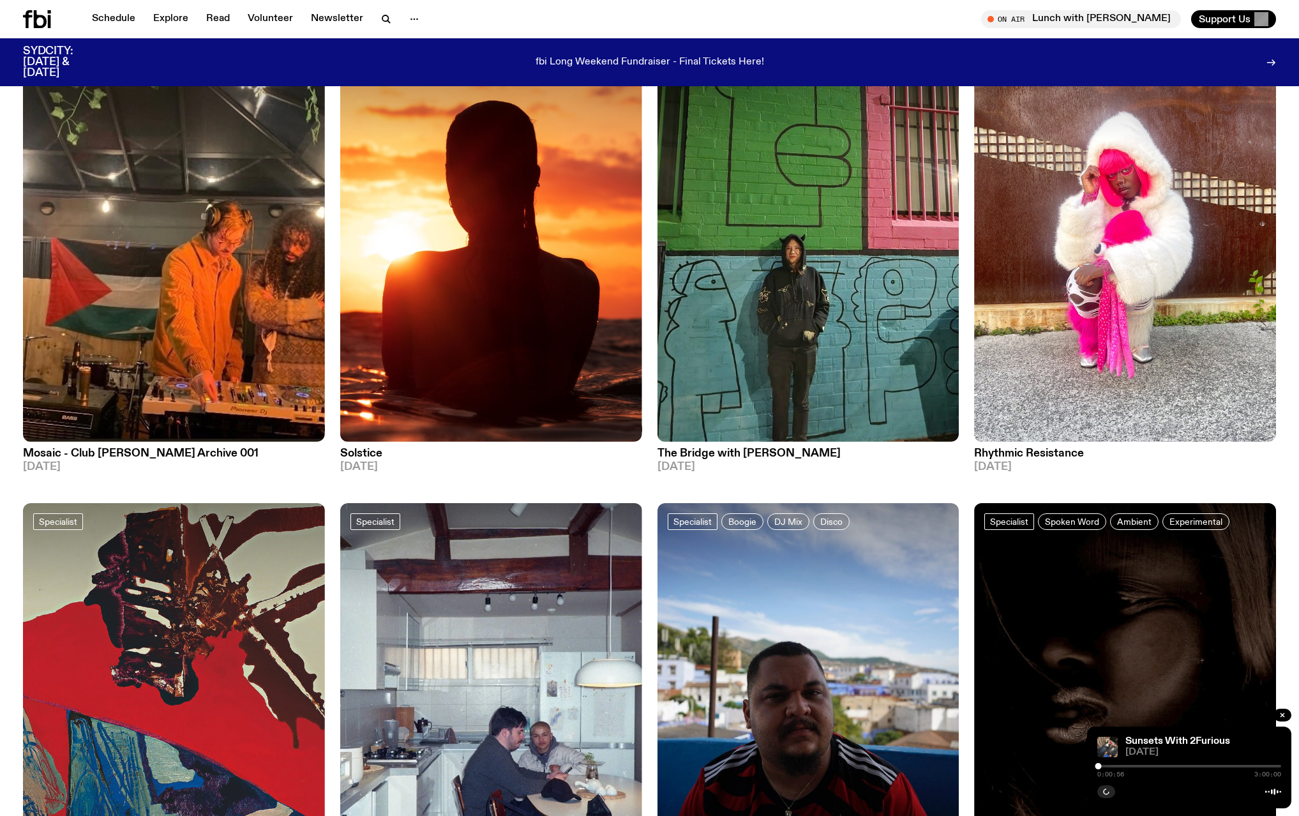
click at [37, 22] on icon at bounding box center [37, 19] width 28 height 18
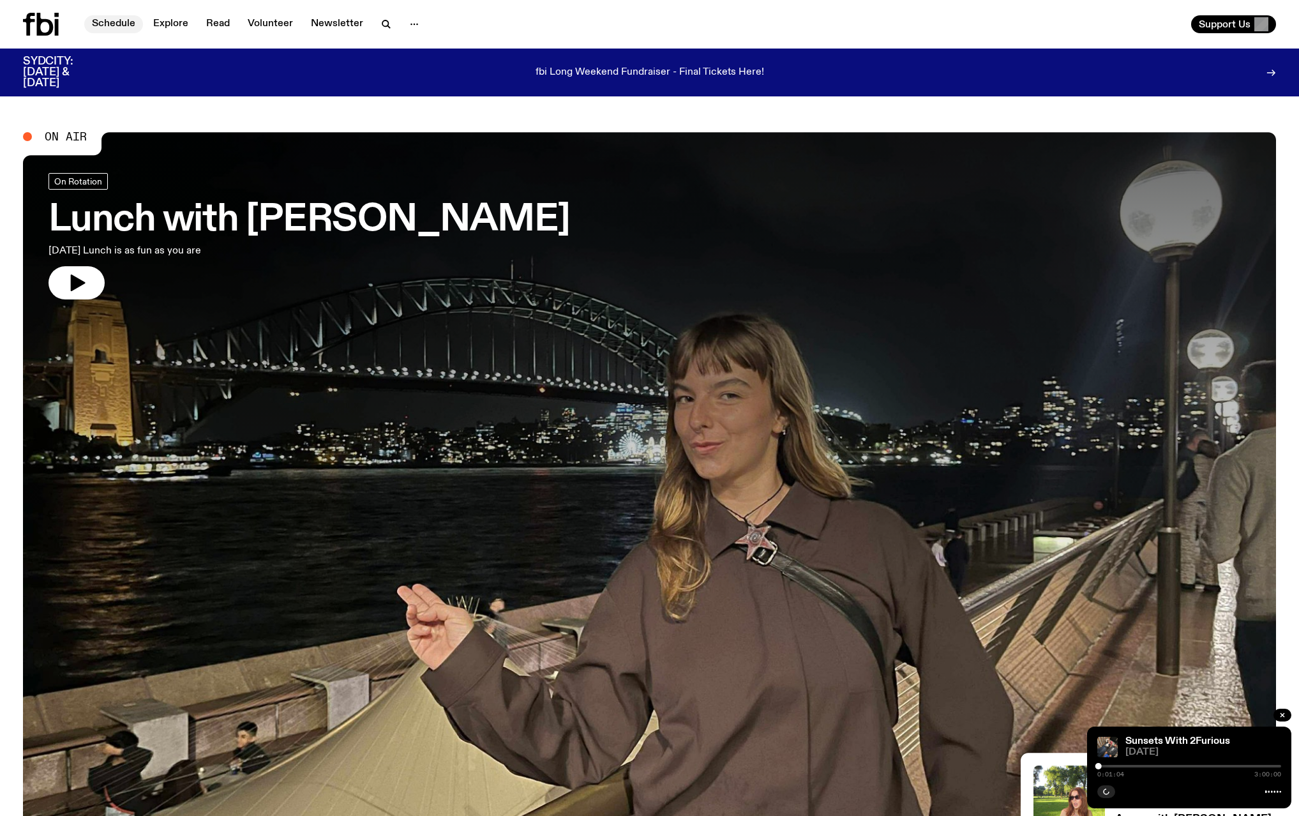
click at [123, 23] on link "Schedule" at bounding box center [113, 24] width 59 height 18
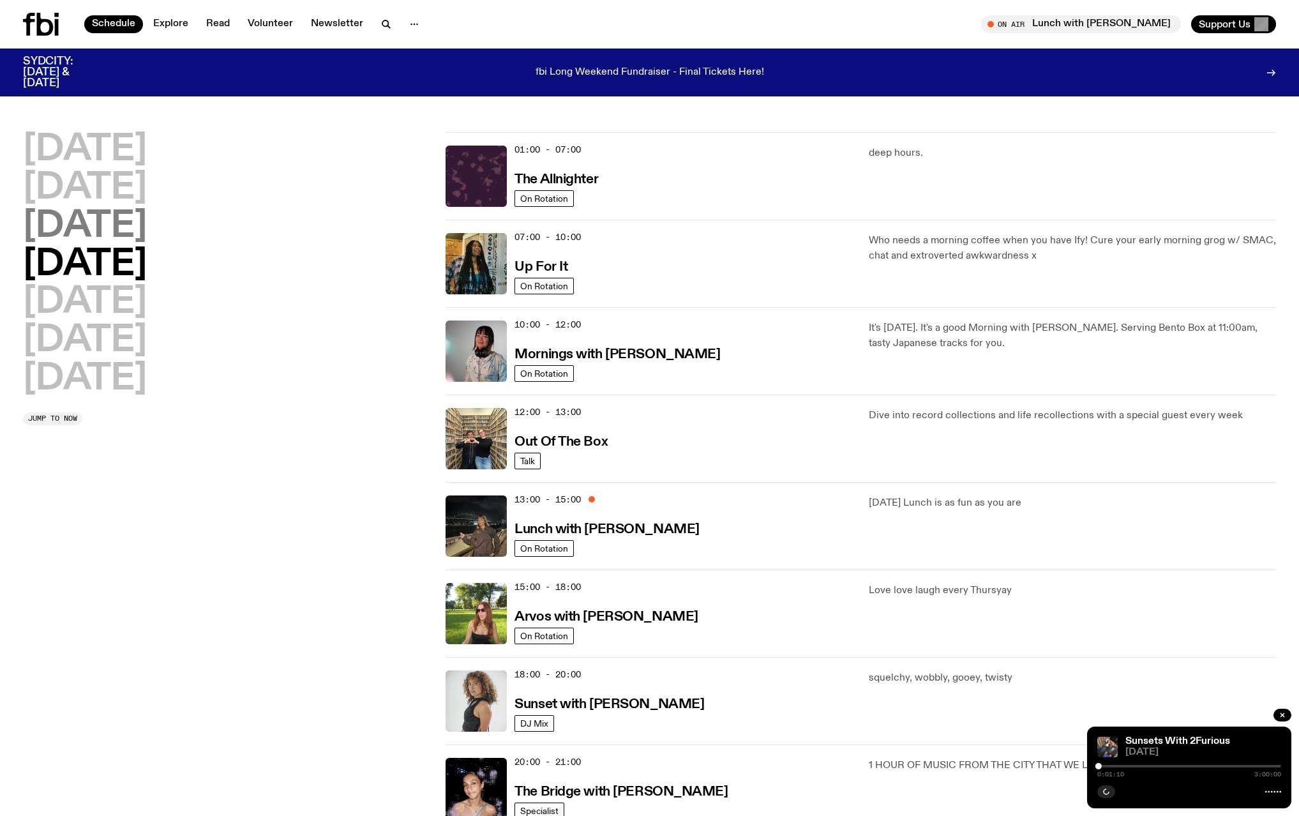
click at [147, 234] on h2 "[DATE]" at bounding box center [85, 227] width 124 height 36
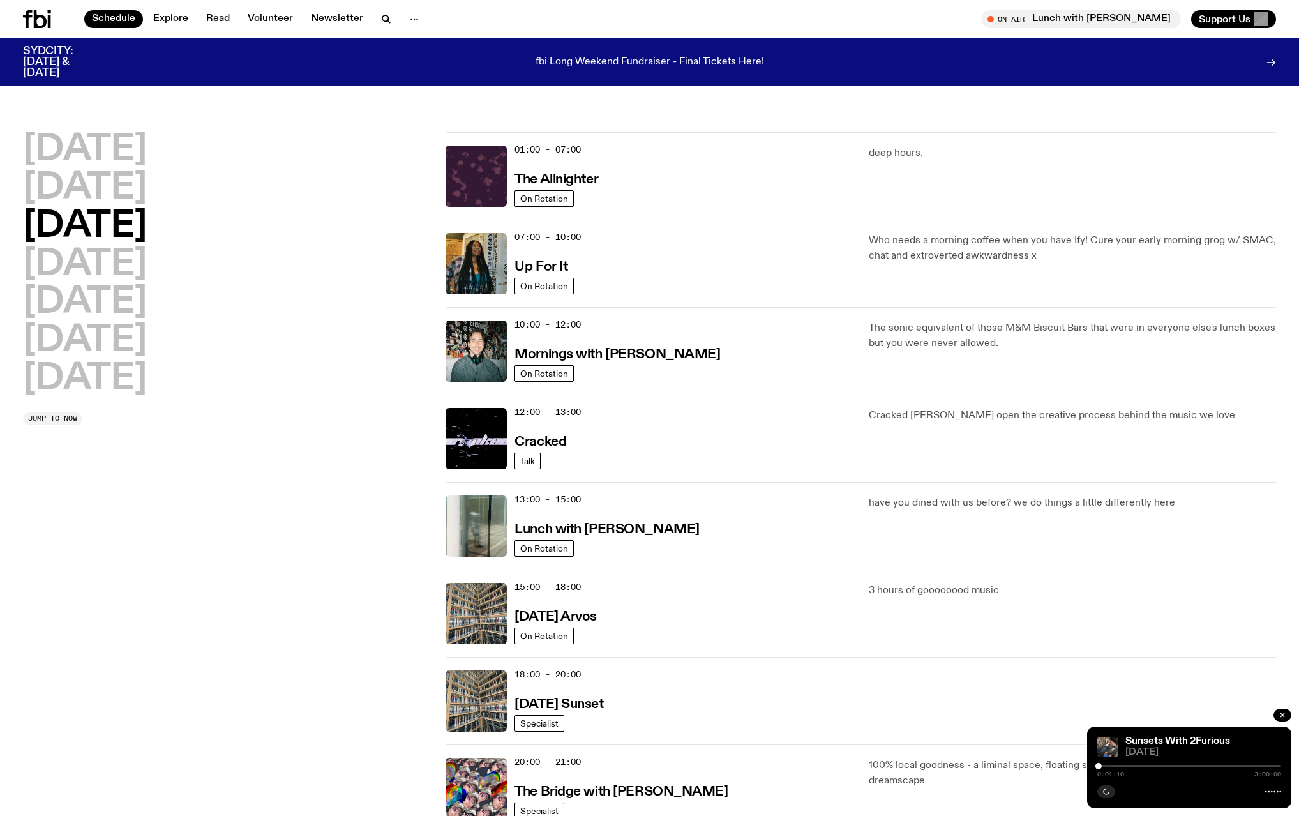
scroll to position [36, 0]
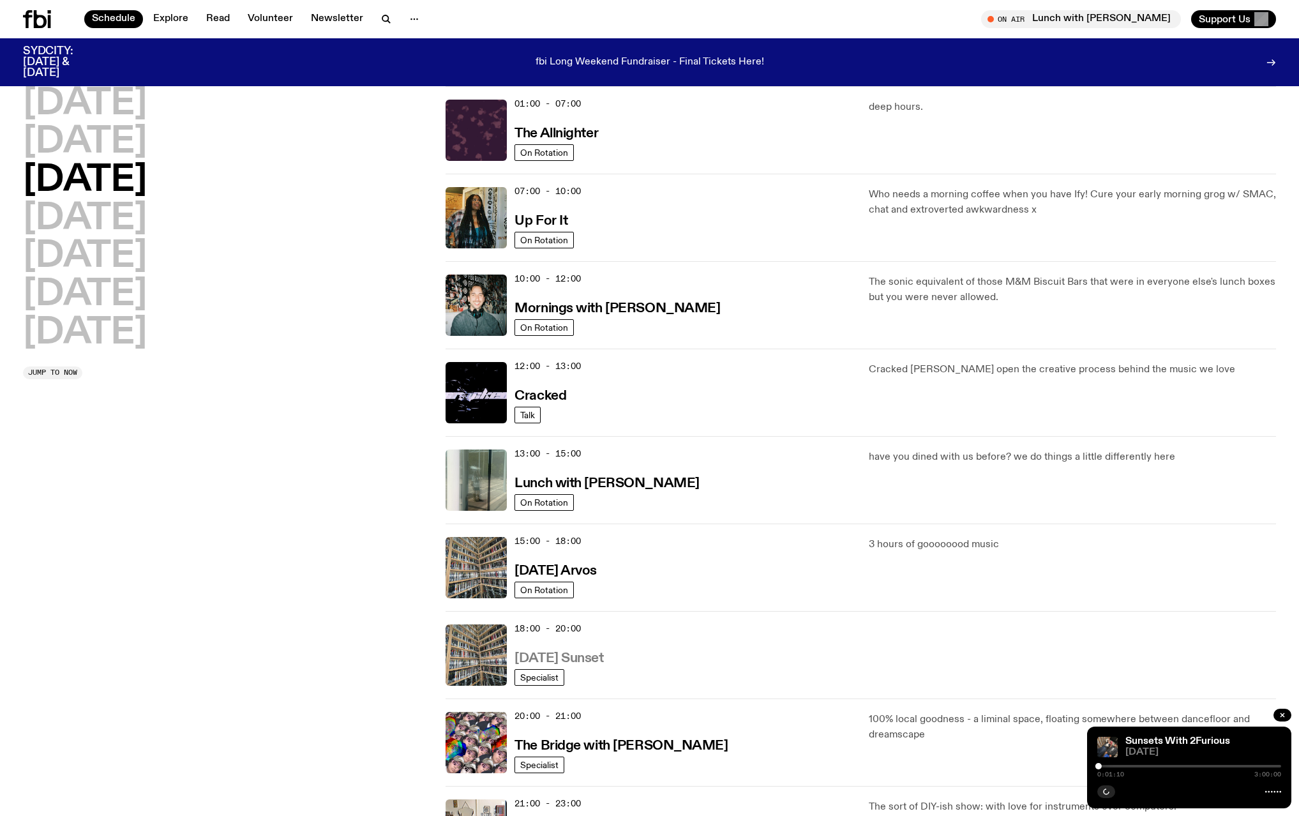
click at [603, 657] on h3 "[DATE] Sunset" at bounding box center [559, 658] width 89 height 13
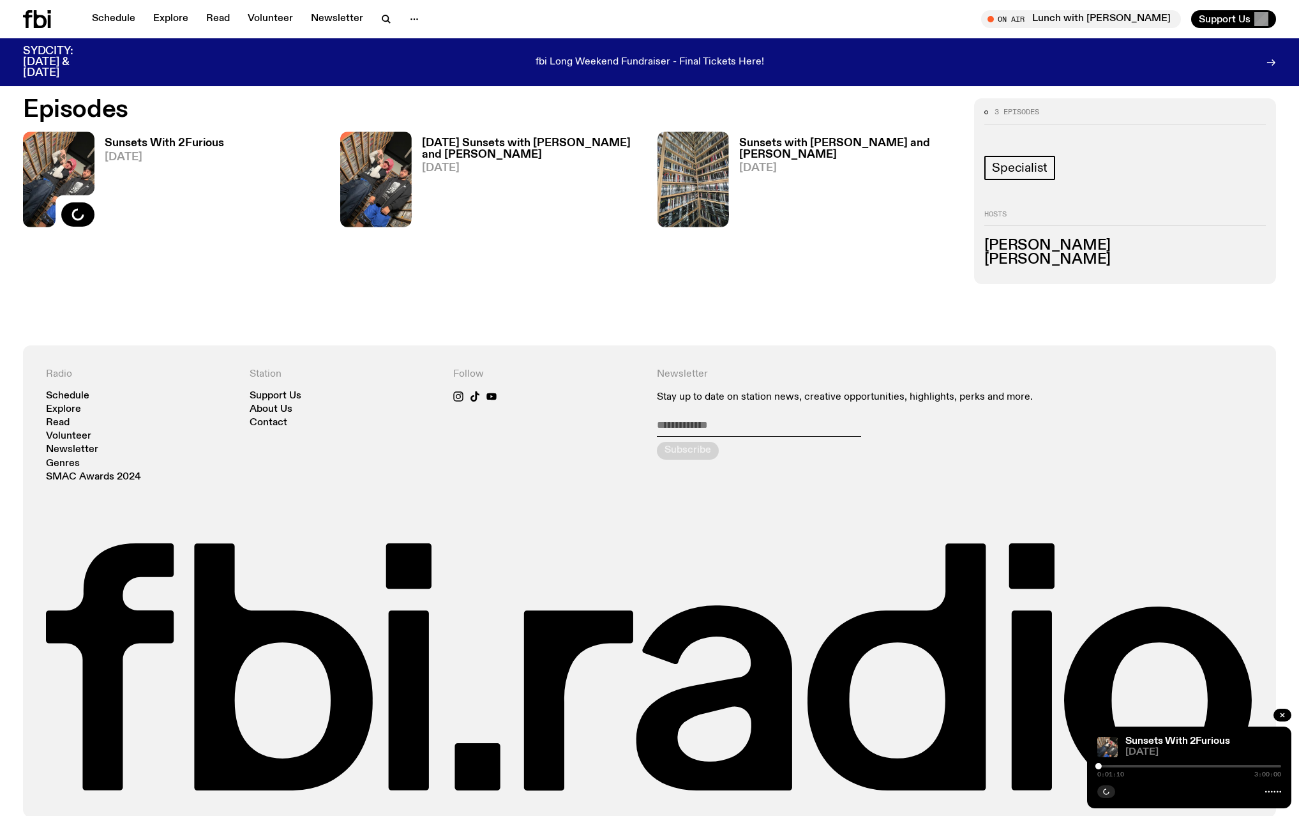
scroll to position [813, 0]
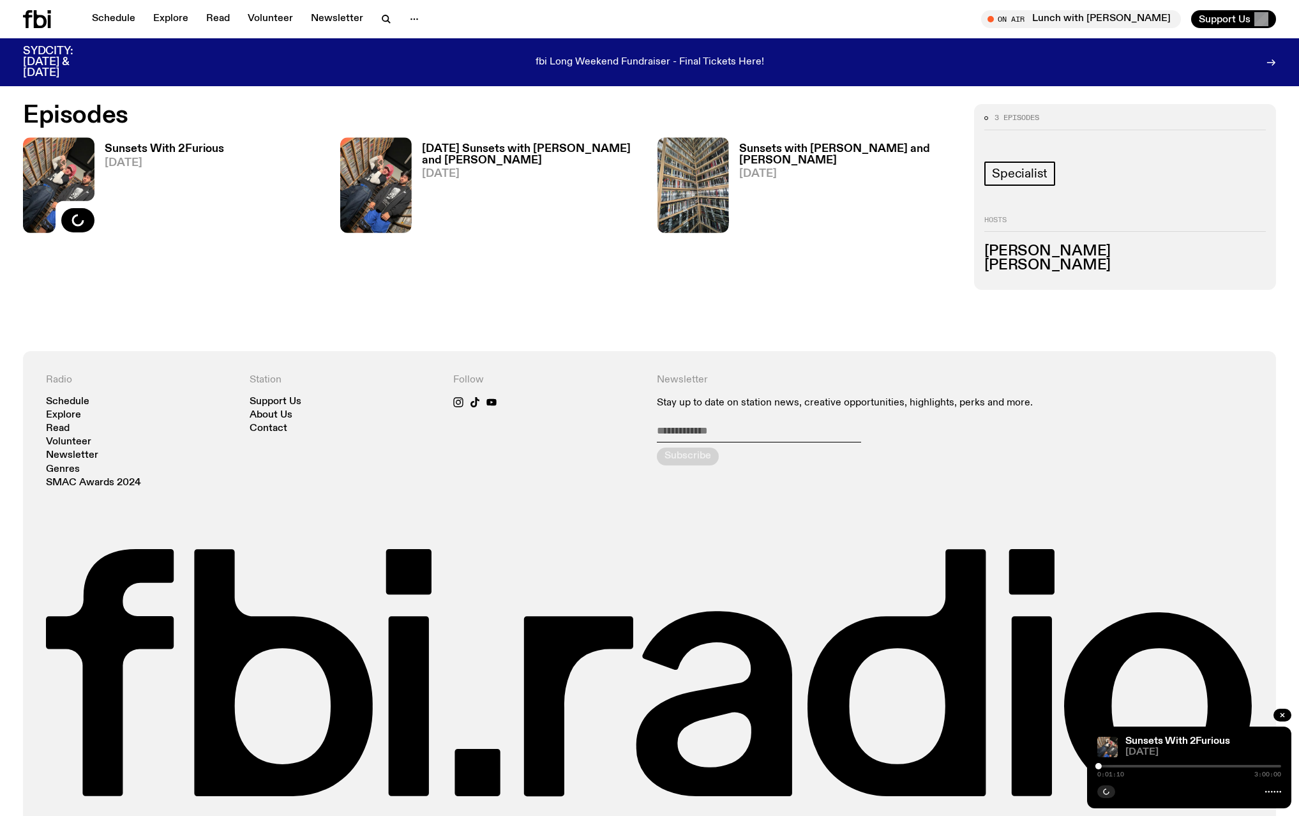
click at [132, 151] on h3 "Sunsets With 2Furious" at bounding box center [164, 149] width 119 height 11
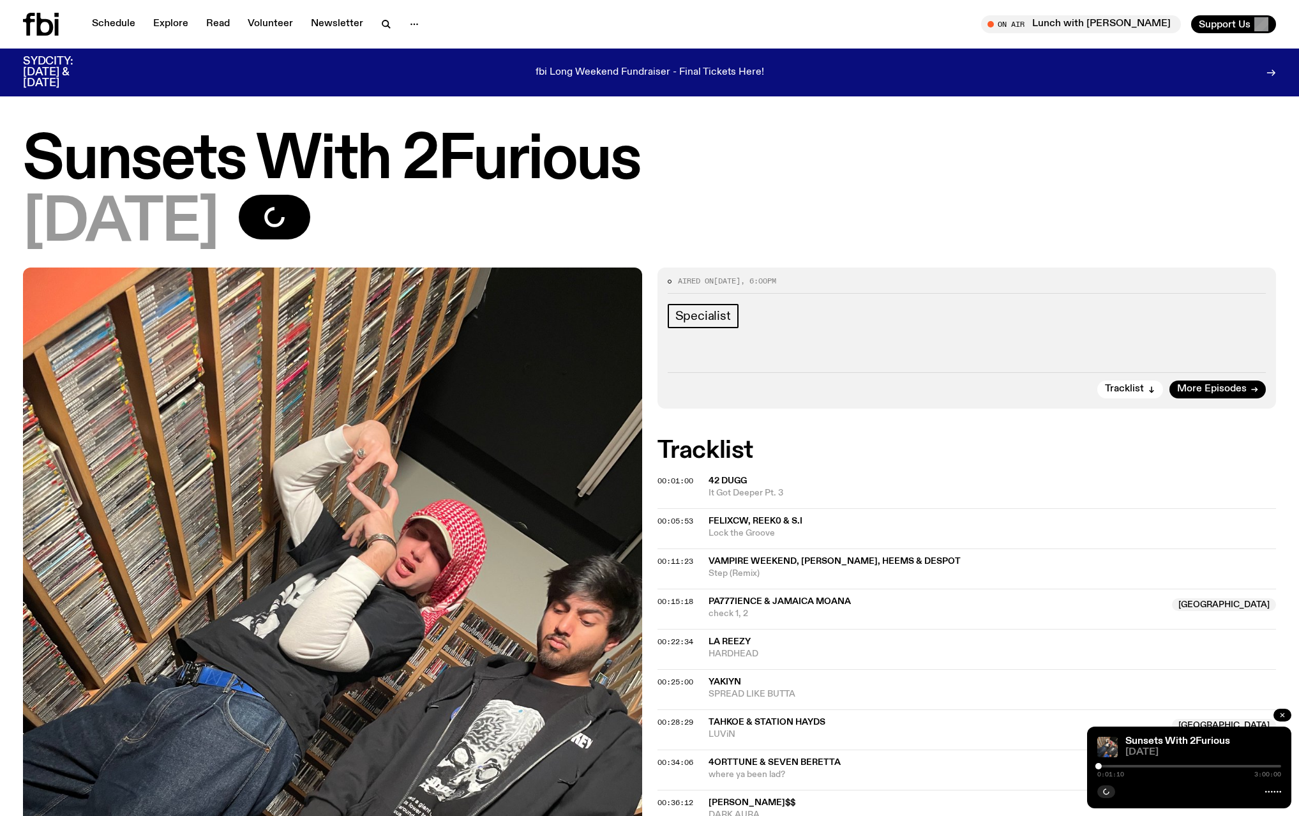
click at [1281, 716] on icon "button" at bounding box center [1283, 715] width 8 height 8
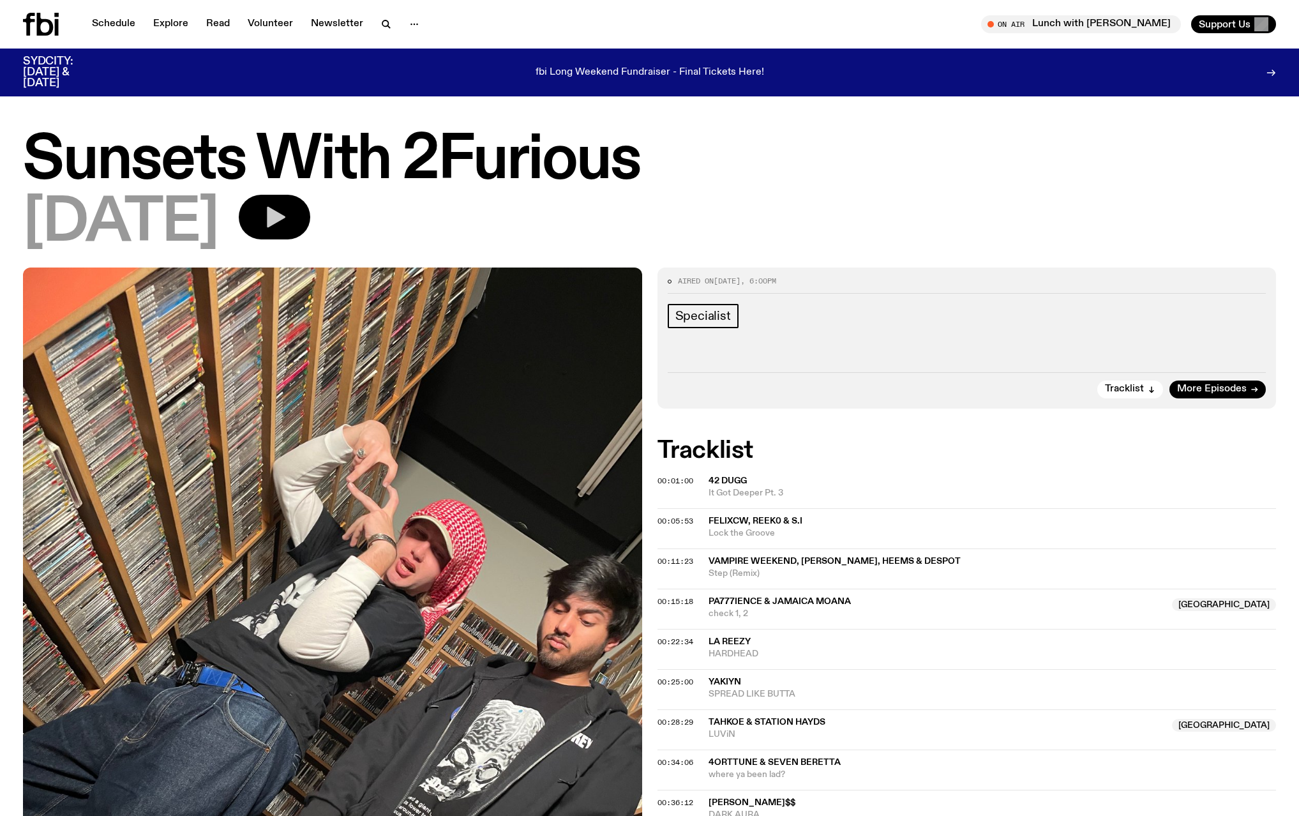
click at [287, 222] on icon "button" at bounding box center [275, 217] width 26 height 26
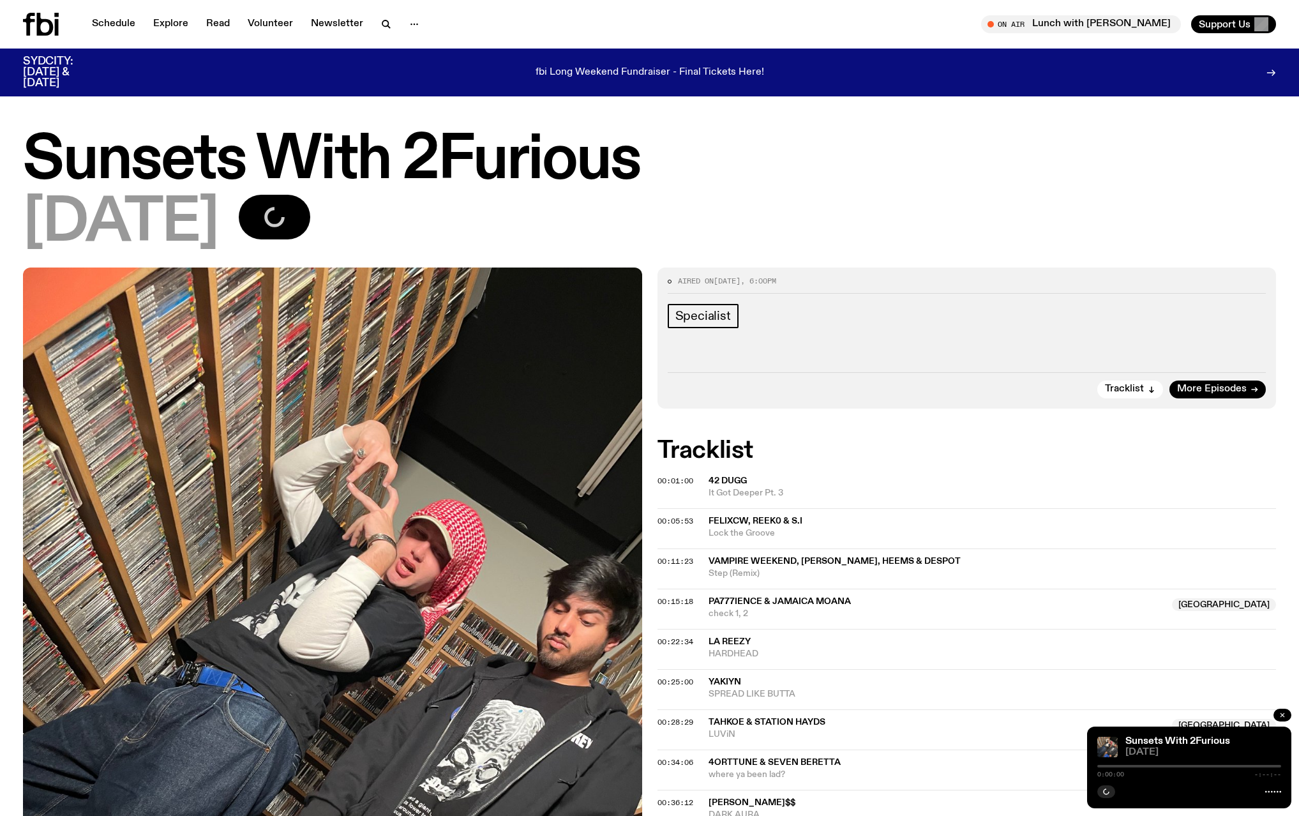
click at [1286, 717] on icon "button" at bounding box center [1283, 715] width 8 height 8
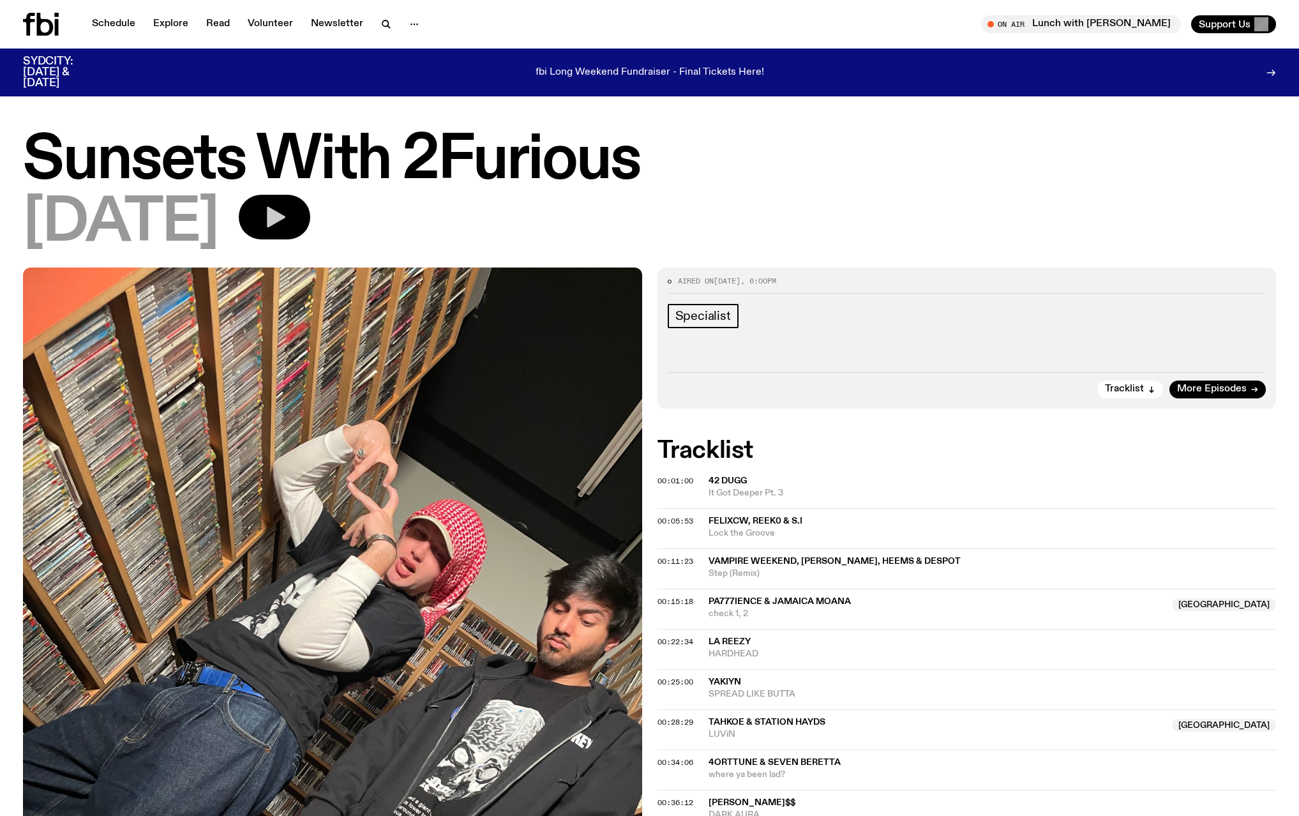
click at [823, 561] on span "Vampire Weekend, [PERSON_NAME], Heems & Despot" at bounding box center [835, 561] width 252 height 9
click at [287, 215] on icon "button" at bounding box center [275, 217] width 26 height 26
